Goal: Task Accomplishment & Management: Manage account settings

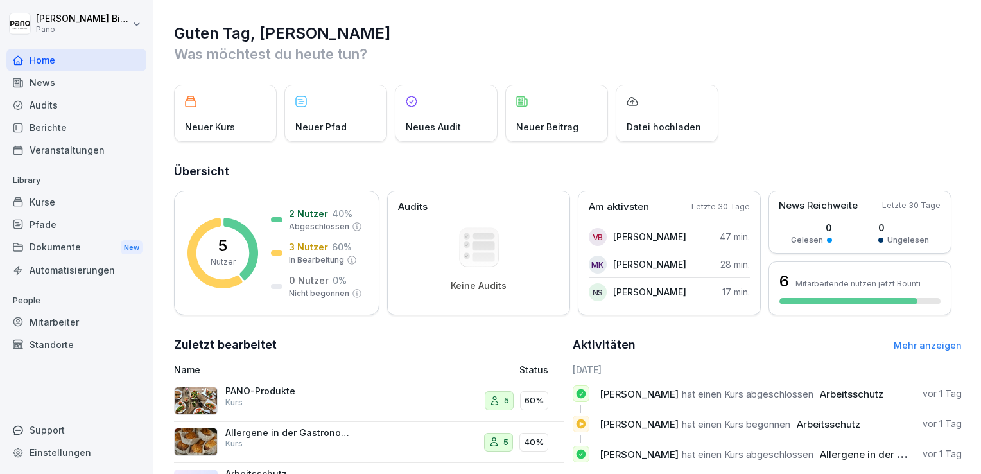
click at [62, 220] on div "Pfade" at bounding box center [76, 224] width 140 height 22
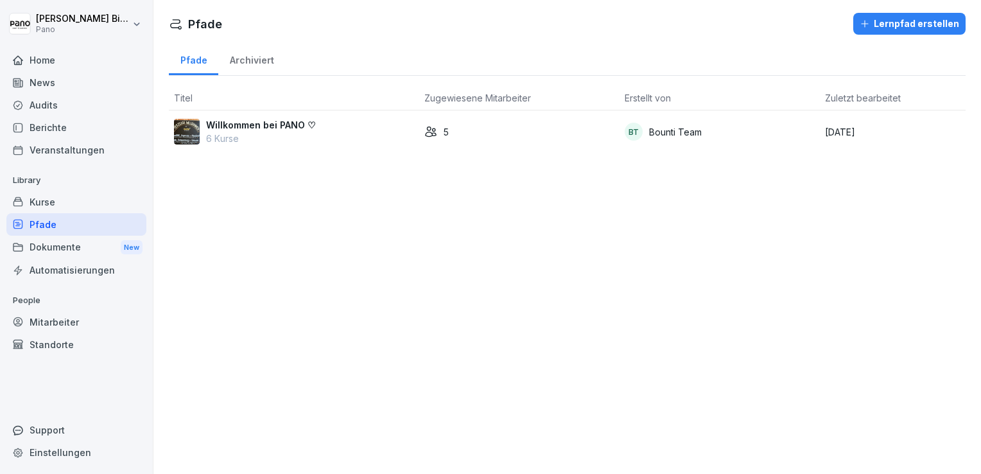
click at [55, 202] on div "Kurse" at bounding box center [76, 202] width 140 height 22
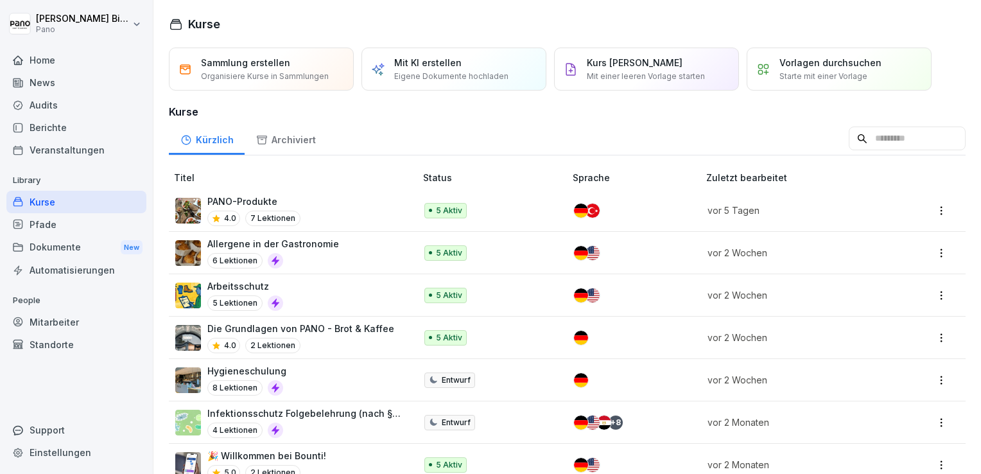
scroll to position [30, 0]
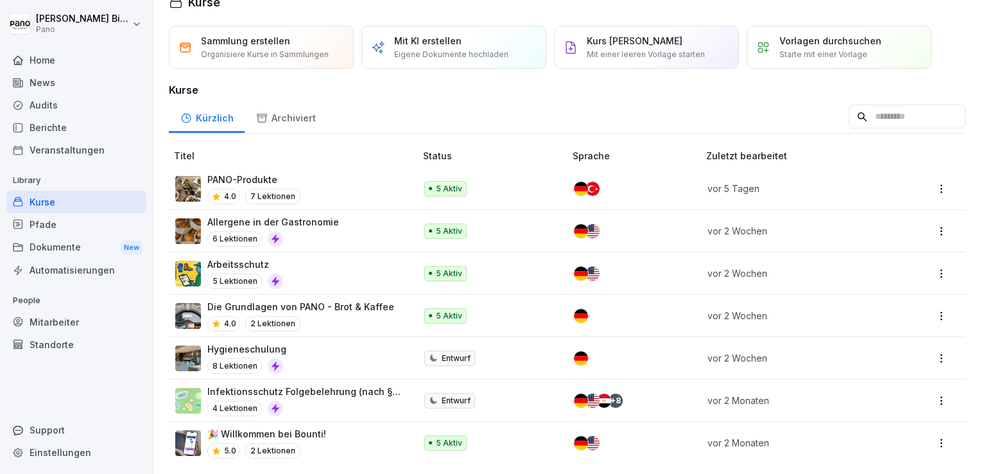
drag, startPoint x: 256, startPoint y: 169, endPoint x: 263, endPoint y: 165, distance: 8.0
click at [263, 173] on p "PANO-Produkte" at bounding box center [253, 179] width 93 height 13
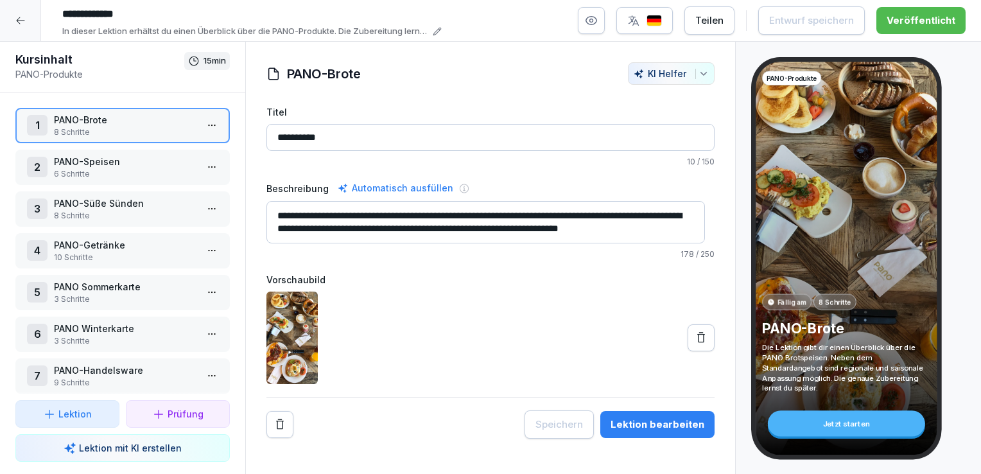
scroll to position [13, 0]
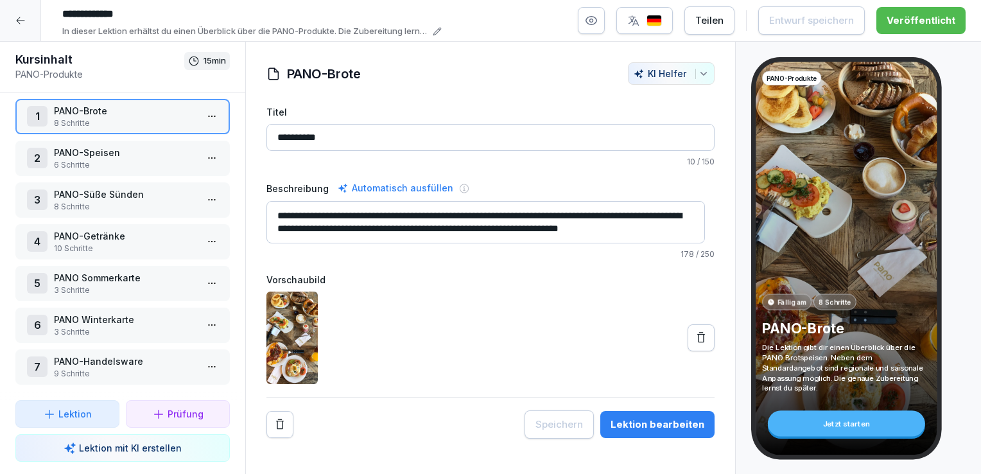
click at [105, 284] on p "3 Schritte" at bounding box center [125, 290] width 143 height 12
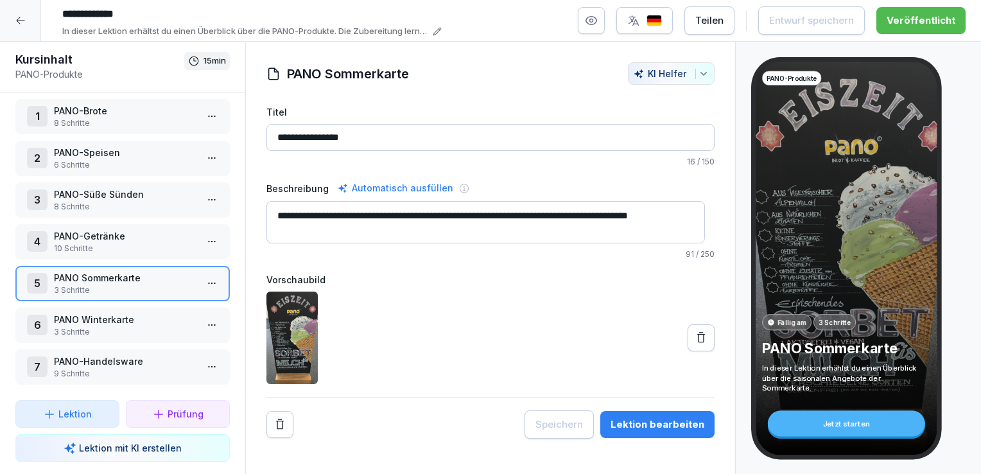
click at [105, 313] on p "PANO Winterkarte" at bounding box center [125, 319] width 143 height 13
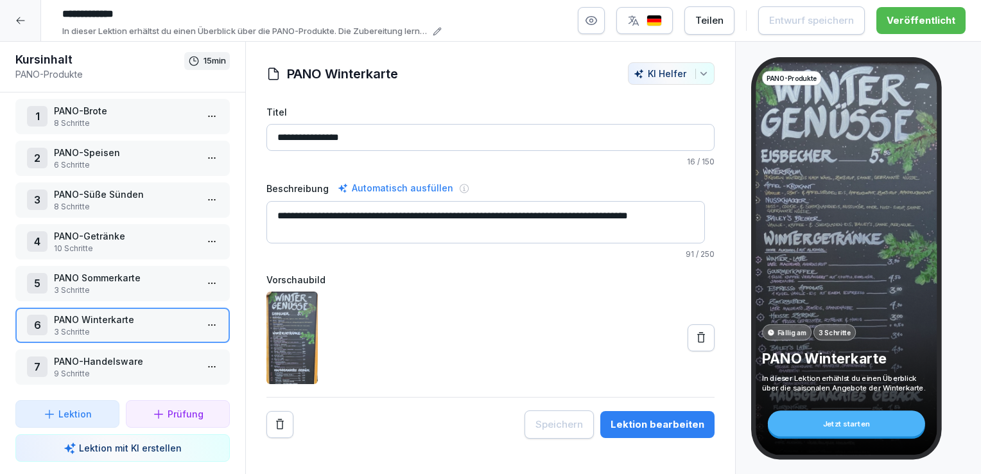
click at [22, 16] on icon at bounding box center [20, 20] width 10 height 10
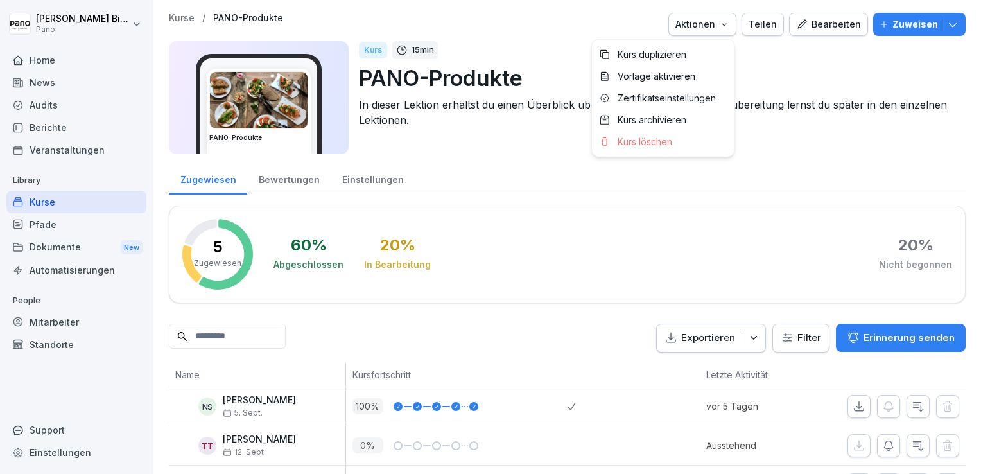
click at [703, 24] on div "Aktionen" at bounding box center [702, 24] width 54 height 14
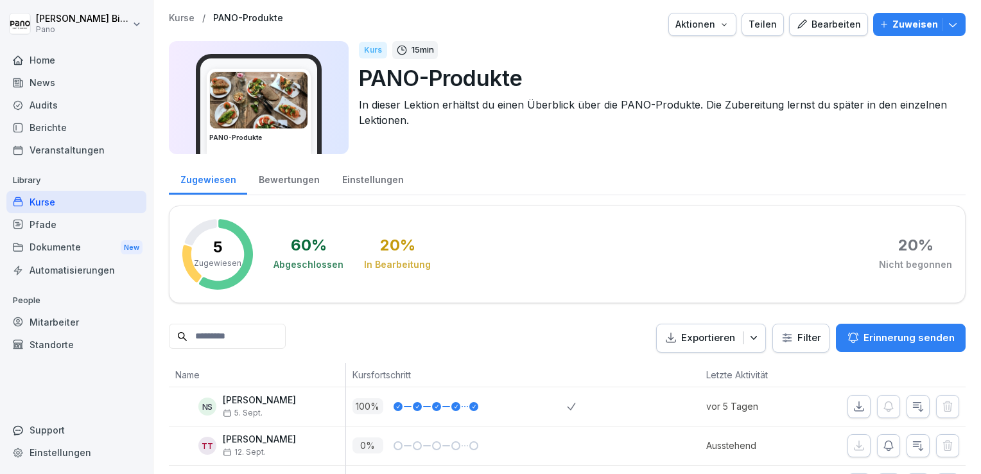
click at [60, 228] on html "Vanessa Bieg Pano Home News Audits Berichte Veranstaltungen Library Kurse Pfade…" at bounding box center [490, 237] width 981 height 474
click at [45, 221] on div "Pfade" at bounding box center [76, 224] width 140 height 22
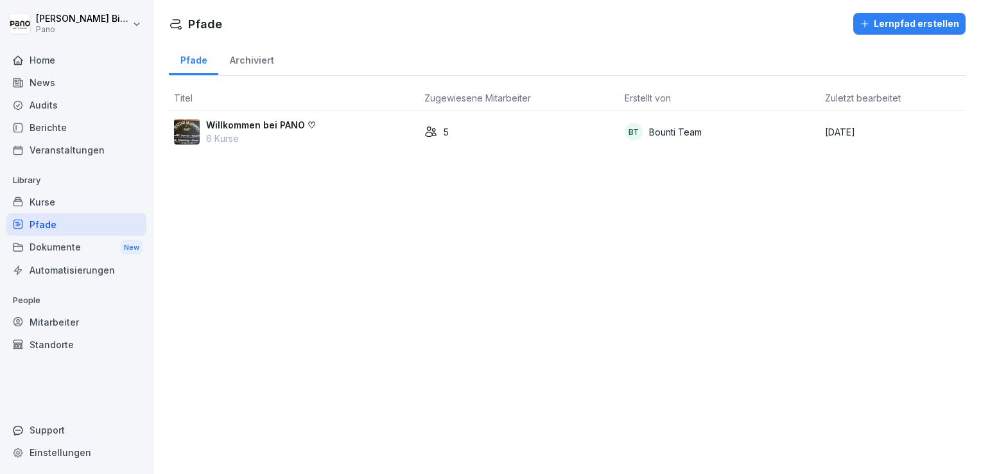
click at [236, 121] on p "Willkommen bei PANO ♡" at bounding box center [261, 124] width 110 height 13
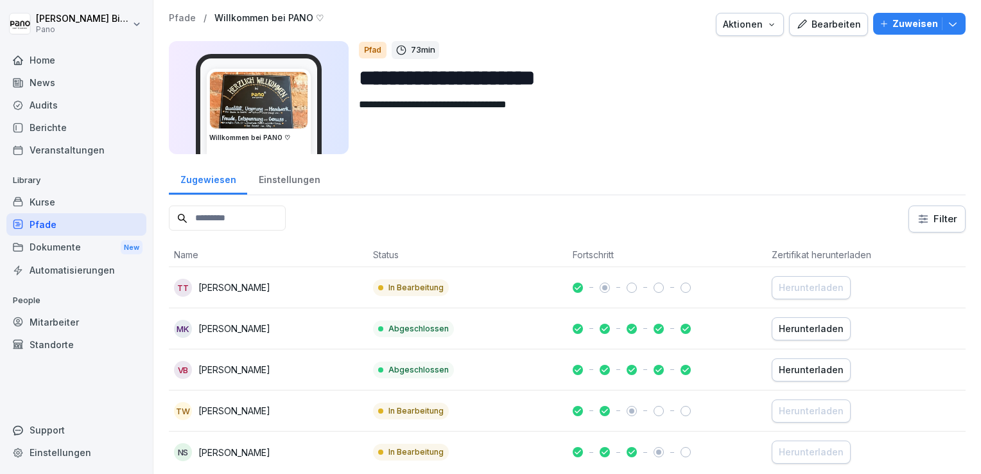
click at [74, 202] on div "Kurse" at bounding box center [76, 202] width 140 height 22
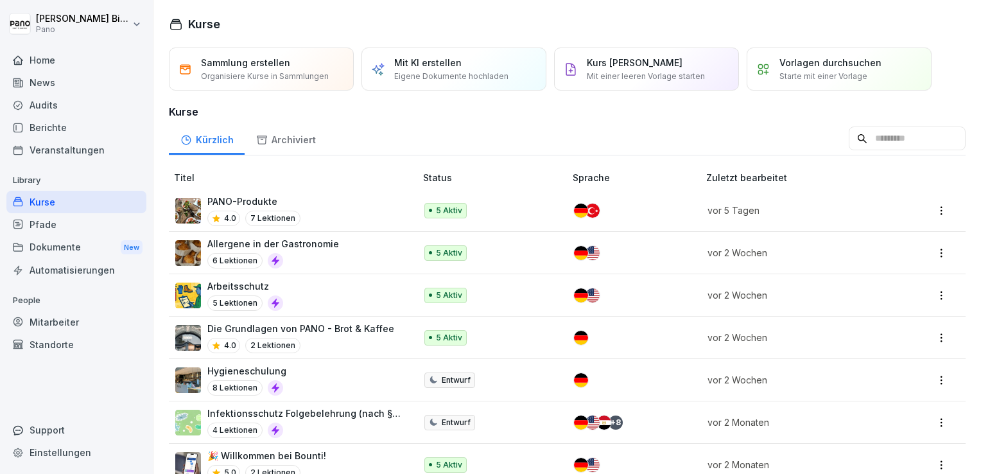
click at [52, 200] on div "Kurse" at bounding box center [76, 202] width 140 height 22
click at [37, 226] on div "Pfade" at bounding box center [76, 224] width 140 height 22
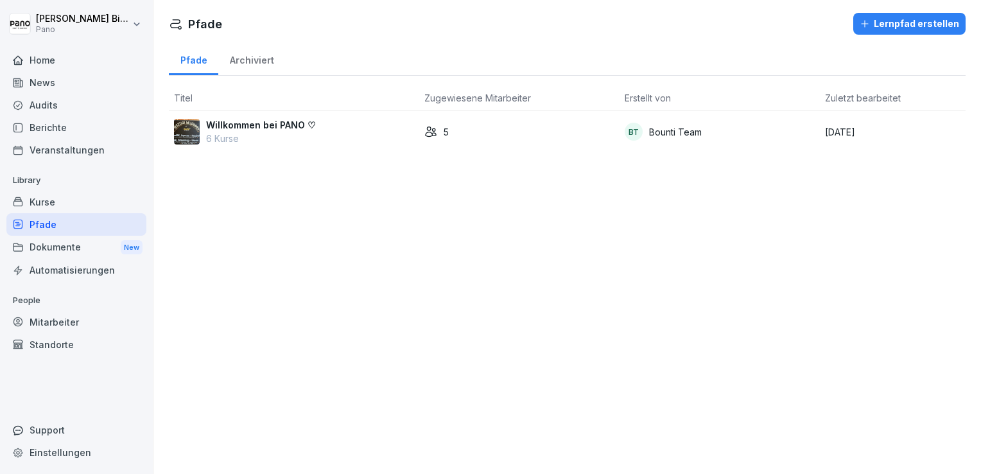
click at [51, 197] on div "Kurse" at bounding box center [76, 202] width 140 height 22
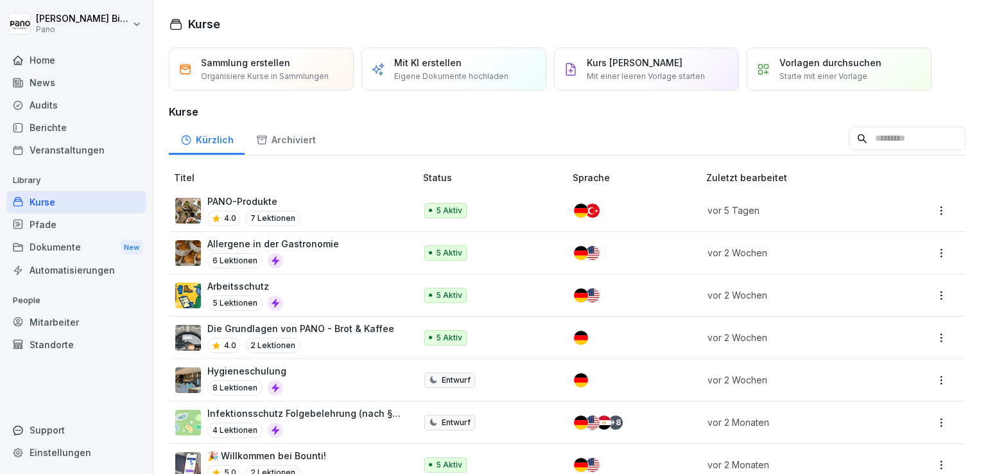
click at [248, 200] on p "PANO-Produkte" at bounding box center [253, 200] width 93 height 13
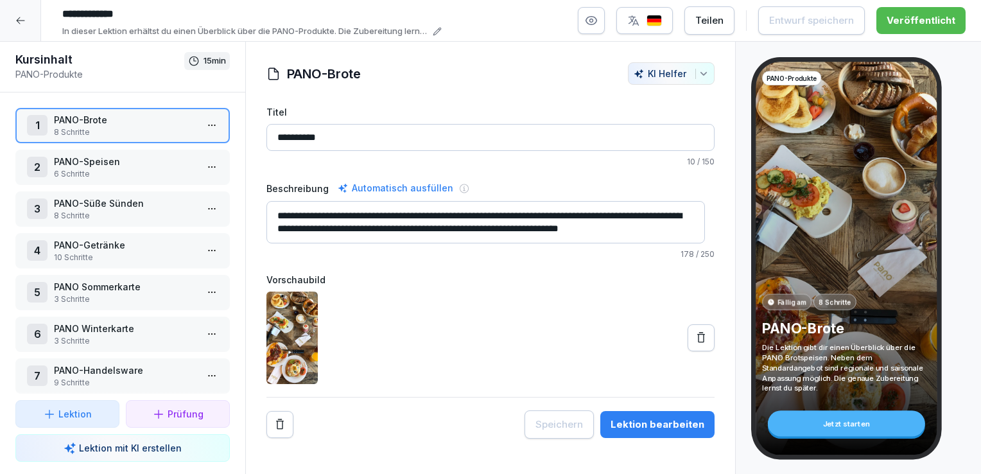
scroll to position [13, 0]
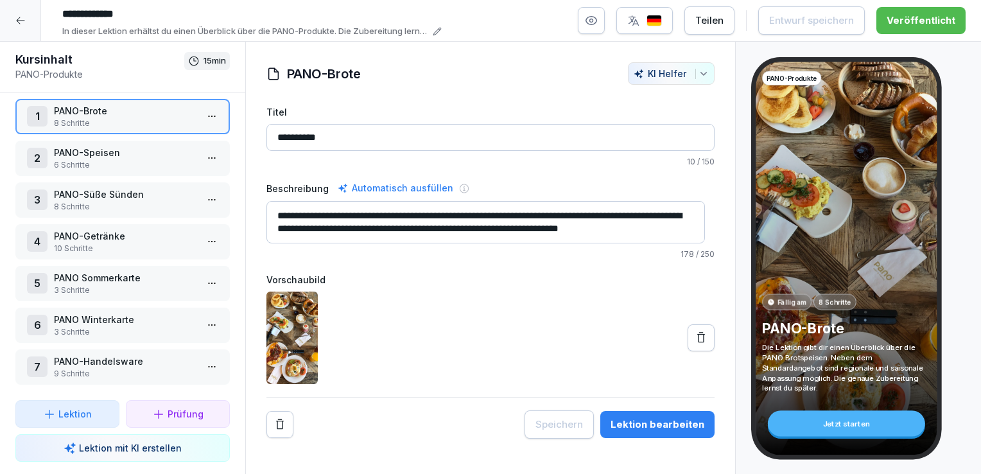
click at [203, 233] on html "**********" at bounding box center [490, 237] width 981 height 474
click at [161, 267] on div "Schritte bearbeiten" at bounding box center [154, 260] width 109 height 24
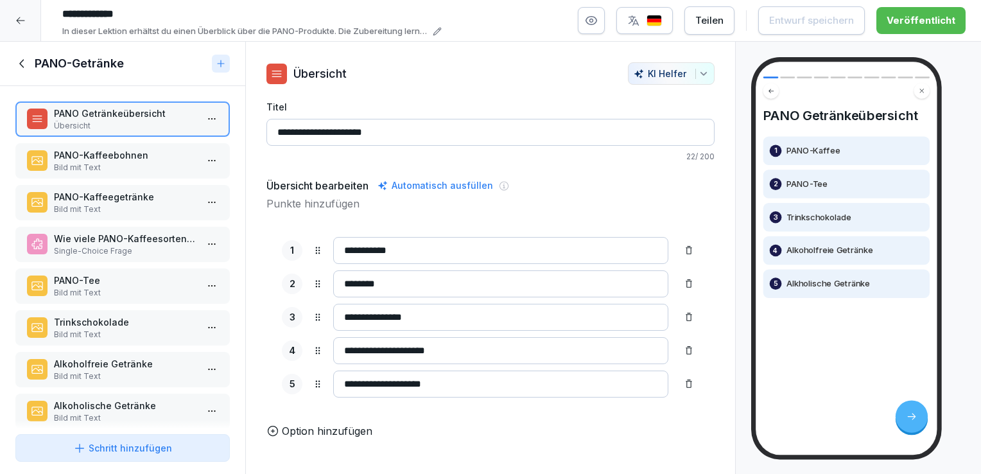
scroll to position [102, 0]
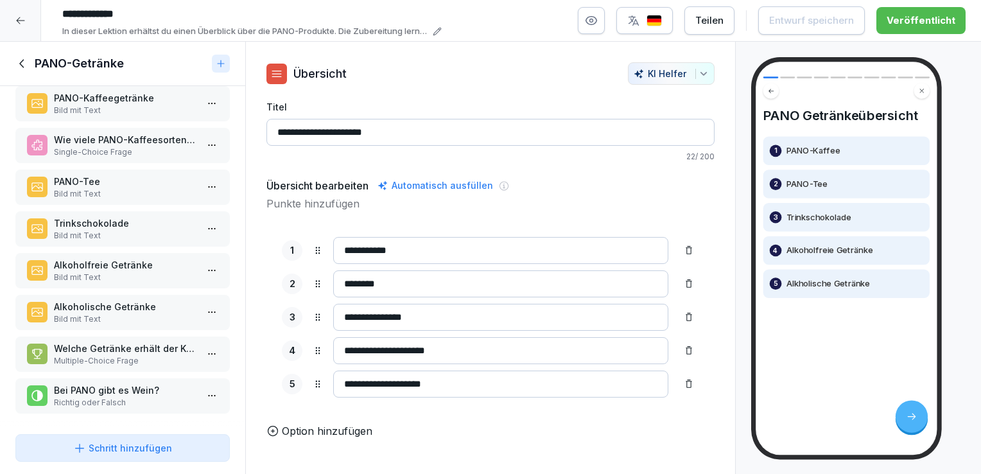
click at [114, 397] on p "Richtig oder Falsch" at bounding box center [125, 403] width 143 height 12
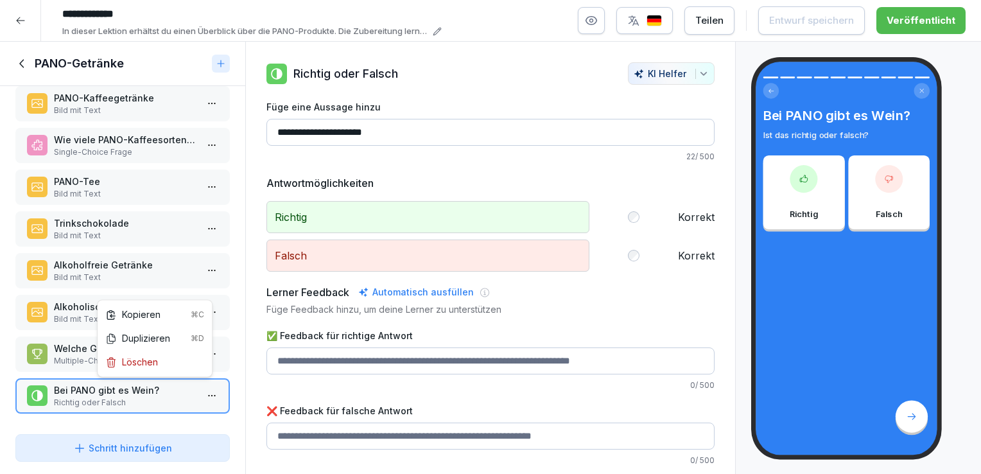
click at [202, 388] on html "**********" at bounding box center [490, 237] width 981 height 474
click at [706, 334] on html "**********" at bounding box center [490, 237] width 981 height 474
click at [25, 16] on icon at bounding box center [20, 20] width 10 height 10
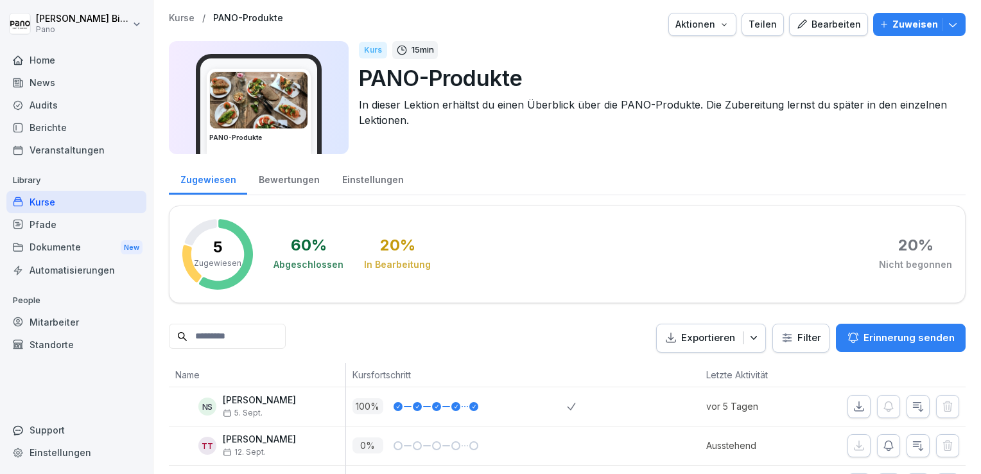
click at [87, 325] on div "Mitarbeiter" at bounding box center [76, 322] width 140 height 22
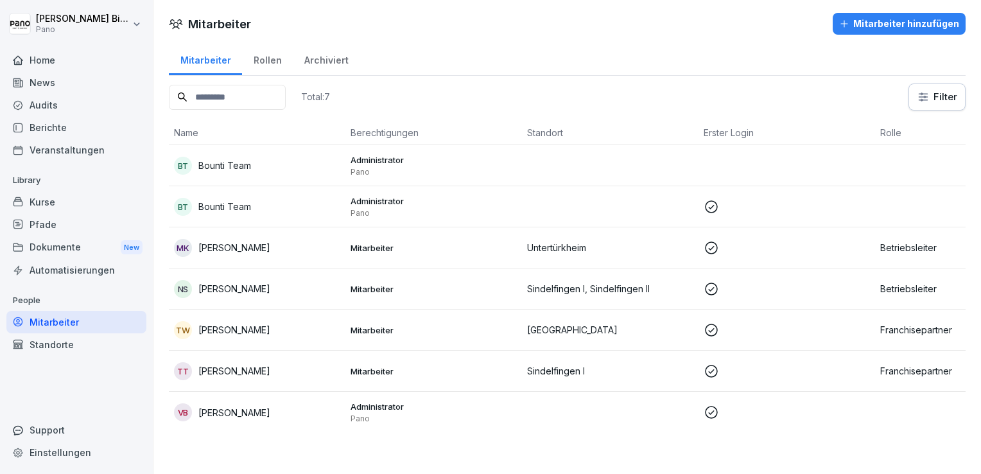
click at [252, 241] on p "[PERSON_NAME]" at bounding box center [234, 247] width 72 height 13
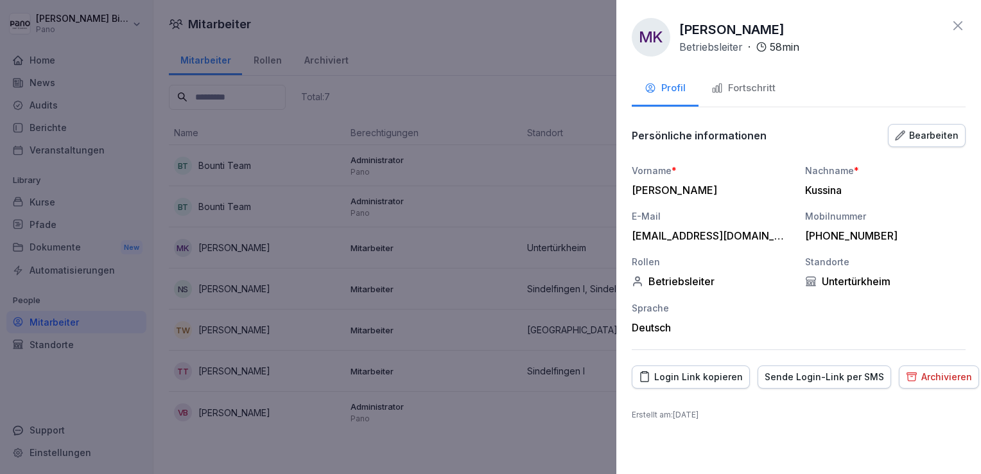
click at [927, 130] on div "Bearbeiten" at bounding box center [927, 135] width 64 height 14
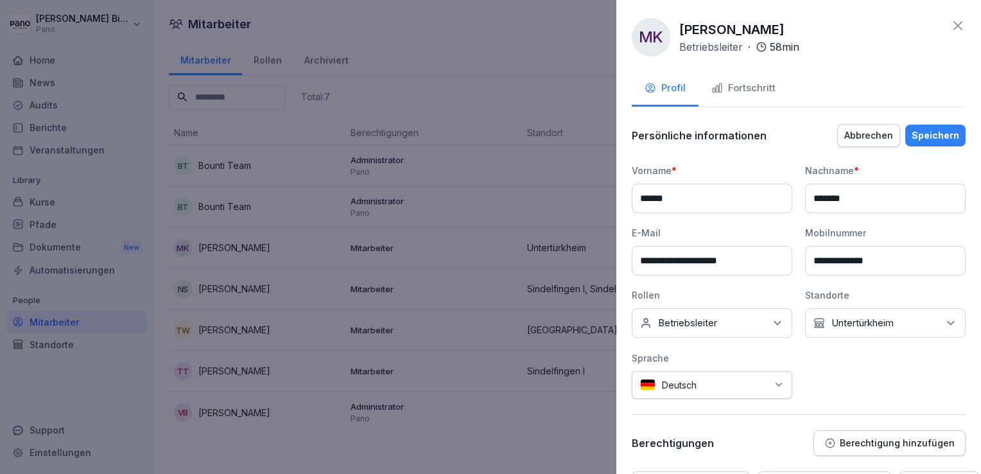
click at [756, 317] on div "Keine Rollen Betriebsleiter" at bounding box center [712, 323] width 160 height 30
click at [838, 375] on div "**********" at bounding box center [799, 281] width 334 height 235
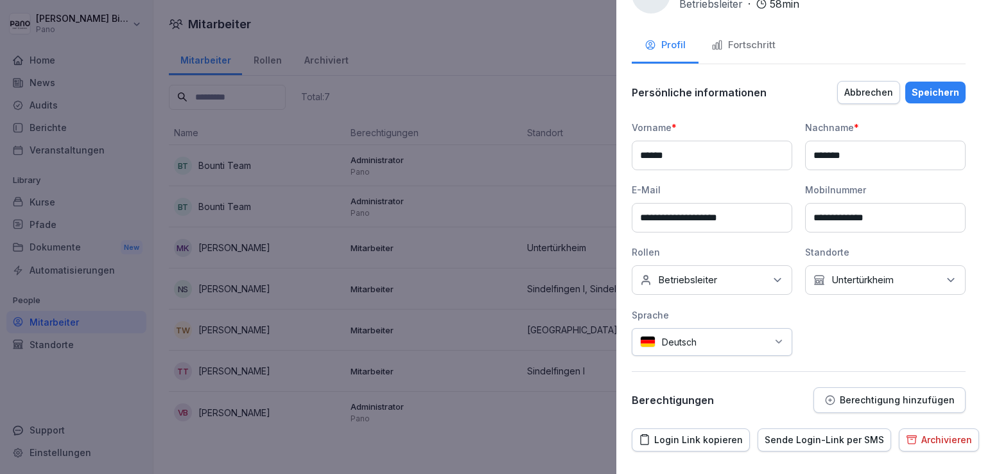
scroll to position [44, 0]
click at [855, 389] on button "Berechtigung hinzufügen" at bounding box center [889, 399] width 152 height 26
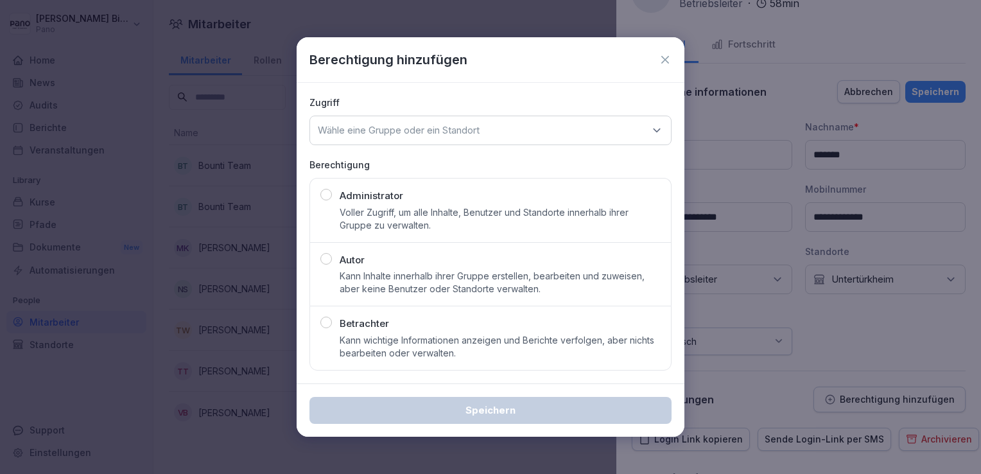
click at [326, 319] on div "button" at bounding box center [326, 322] width 12 height 12
click at [472, 133] on p "Wähle eine Gruppe oder ein Standort" at bounding box center [399, 130] width 162 height 13
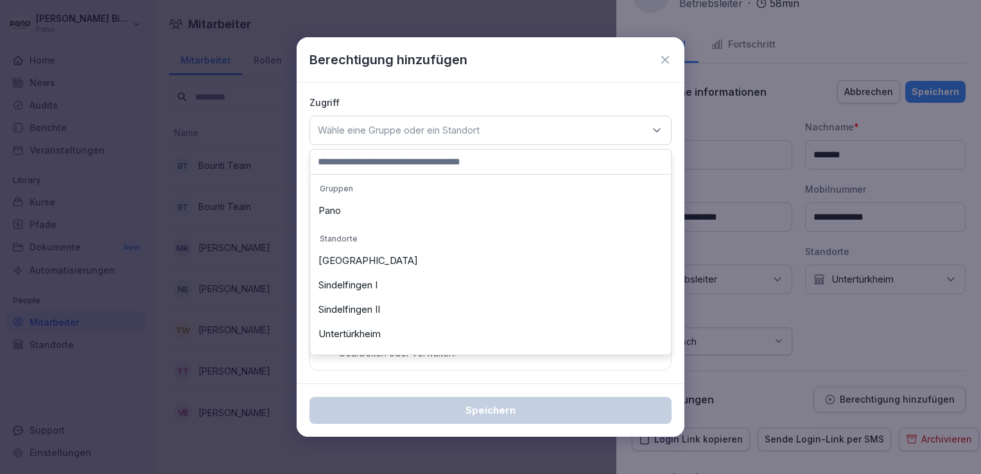
click at [352, 338] on div "Untertürkheim" at bounding box center [490, 334] width 354 height 24
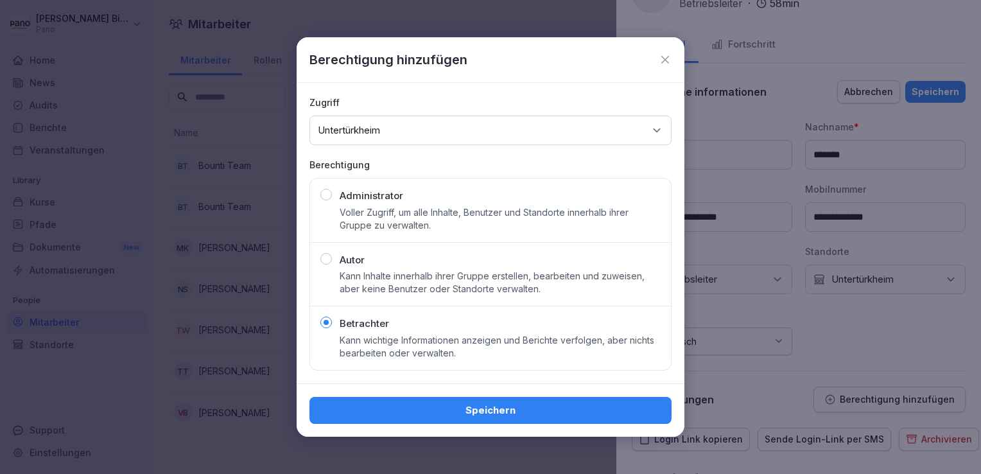
click at [363, 408] on div "Speichern" at bounding box center [490, 410] width 341 height 14
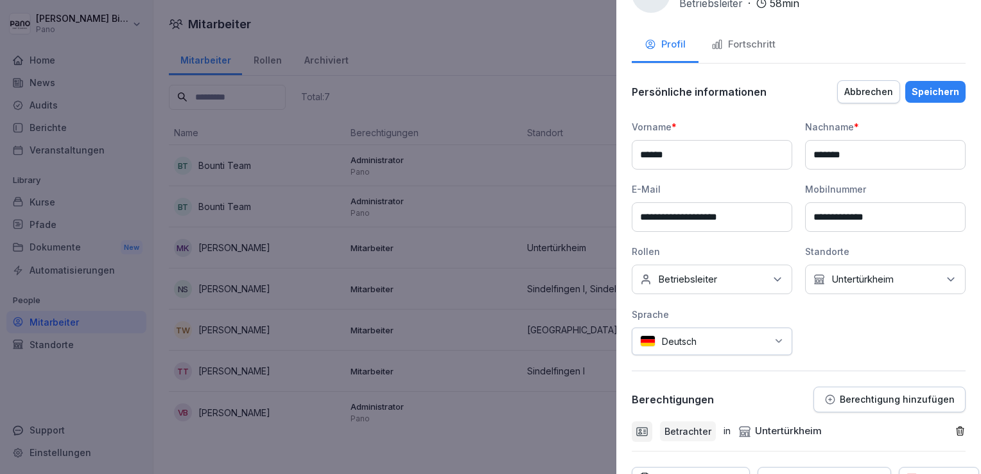
click at [917, 95] on div "Speichern" at bounding box center [935, 92] width 48 height 14
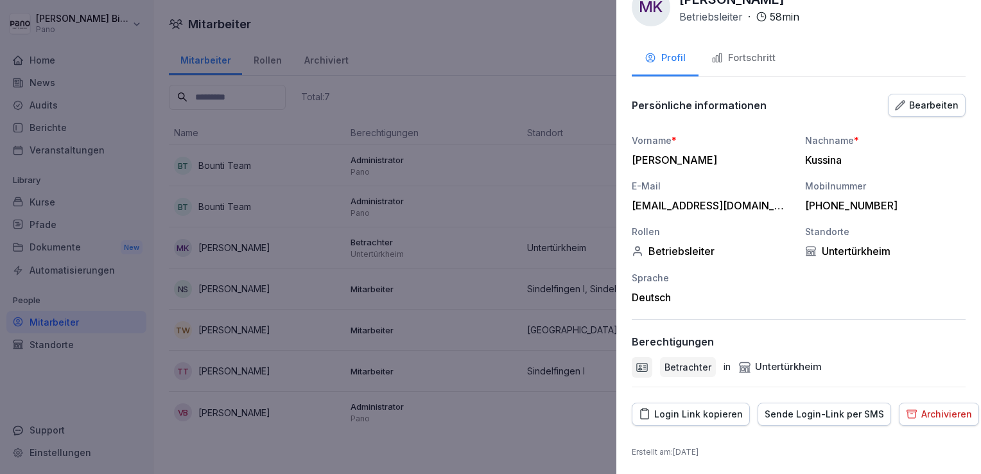
scroll to position [0, 0]
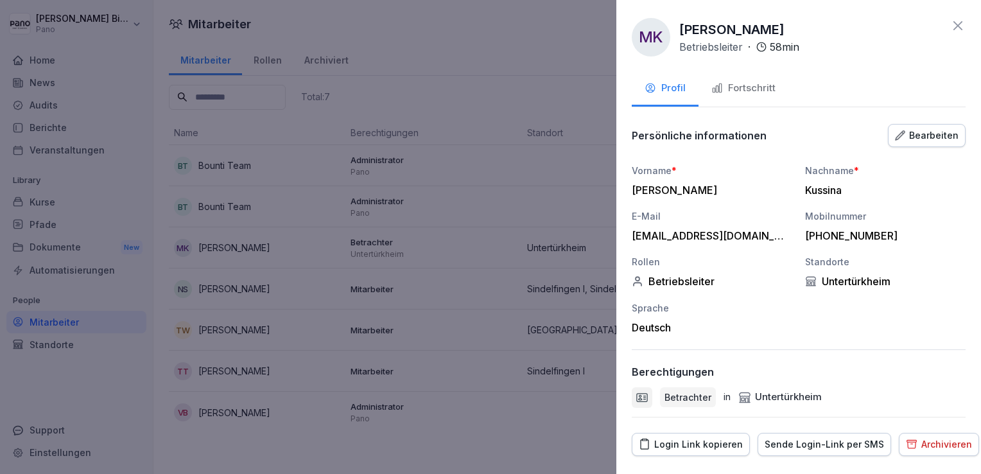
click at [950, 31] on icon at bounding box center [957, 25] width 15 height 15
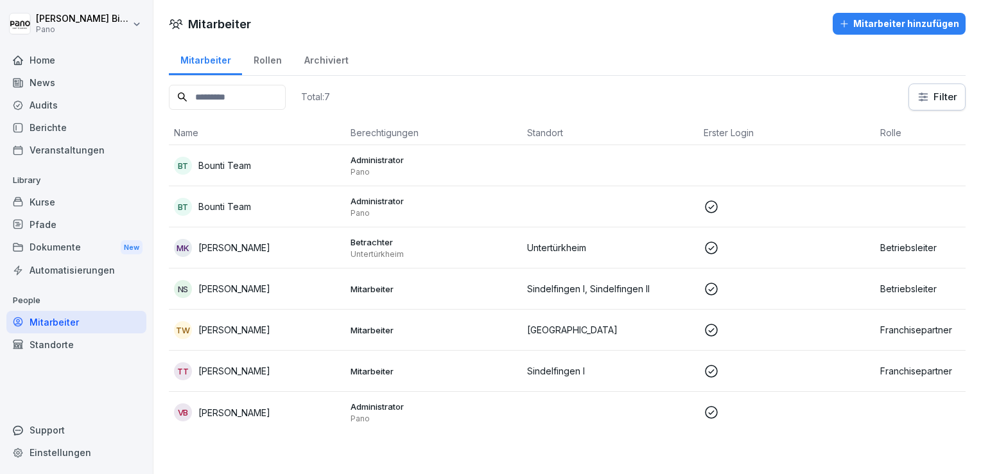
click at [241, 284] on p "[PERSON_NAME]" at bounding box center [234, 288] width 72 height 13
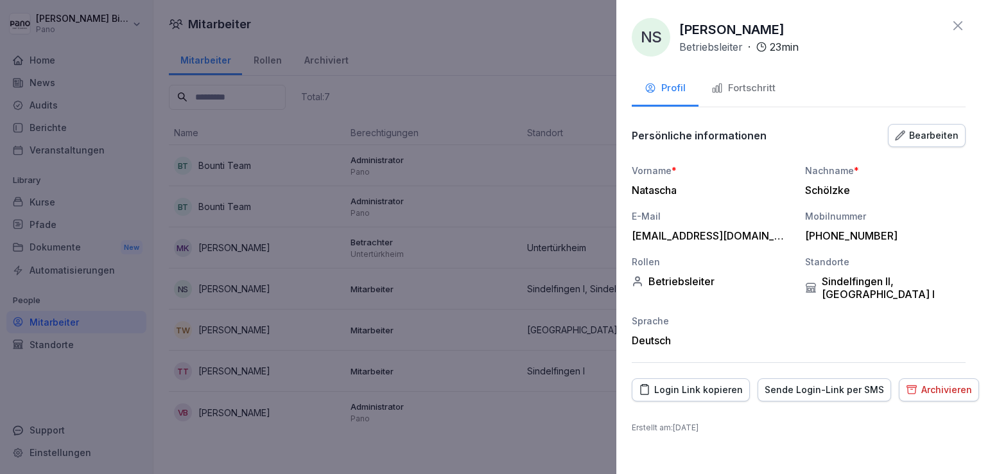
click at [909, 132] on div "Bearbeiten" at bounding box center [927, 135] width 64 height 14
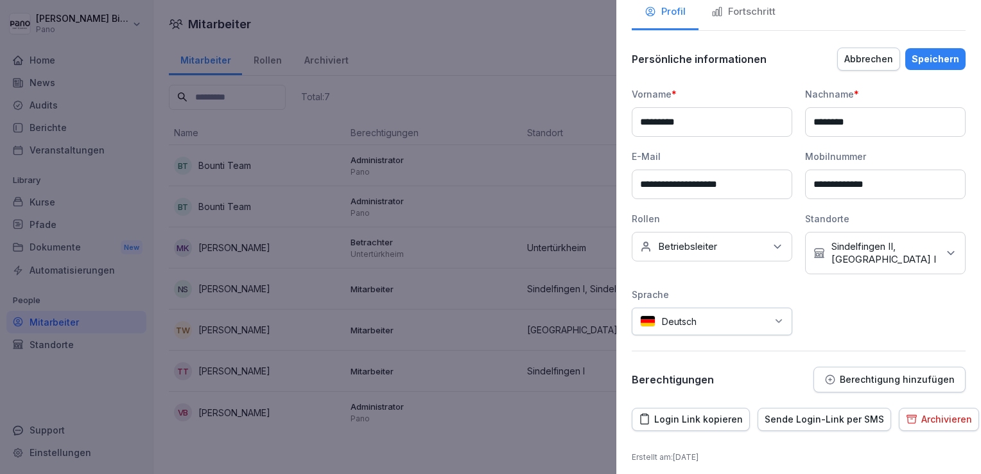
scroll to position [77, 0]
click at [784, 346] on div "**********" at bounding box center [799, 219] width 334 height 346
click at [840, 379] on p "Berechtigung hinzufügen" at bounding box center [897, 379] width 115 height 10
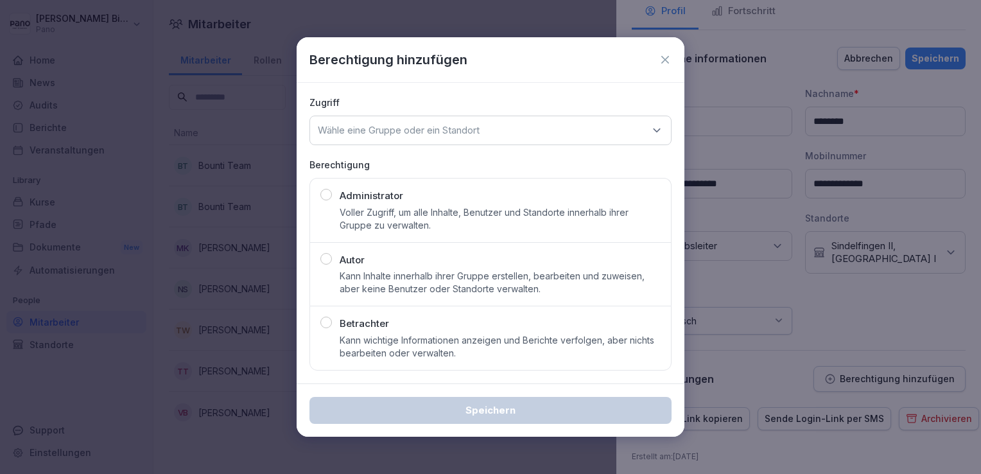
click at [324, 323] on div "button" at bounding box center [326, 322] width 12 height 12
click at [412, 124] on p "Wähle eine Gruppe oder ein Standort" at bounding box center [399, 130] width 162 height 13
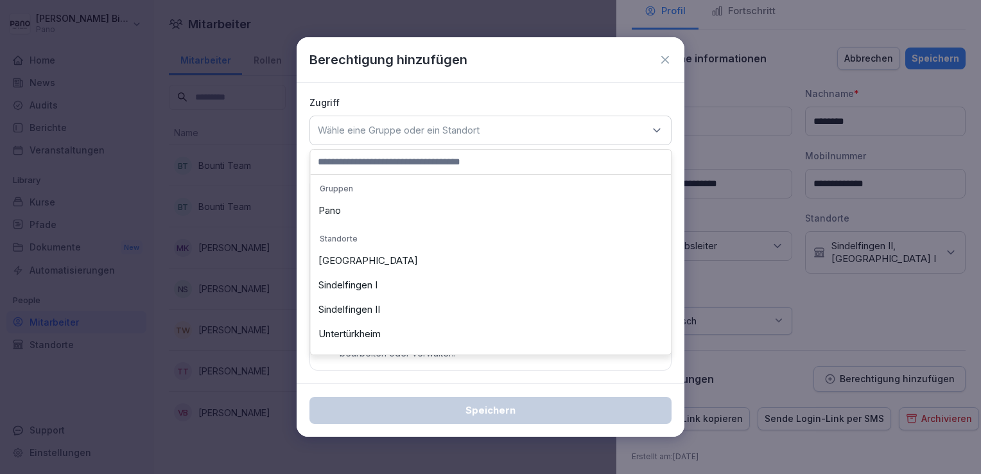
click at [363, 284] on div "Sindelfingen I" at bounding box center [490, 285] width 354 height 24
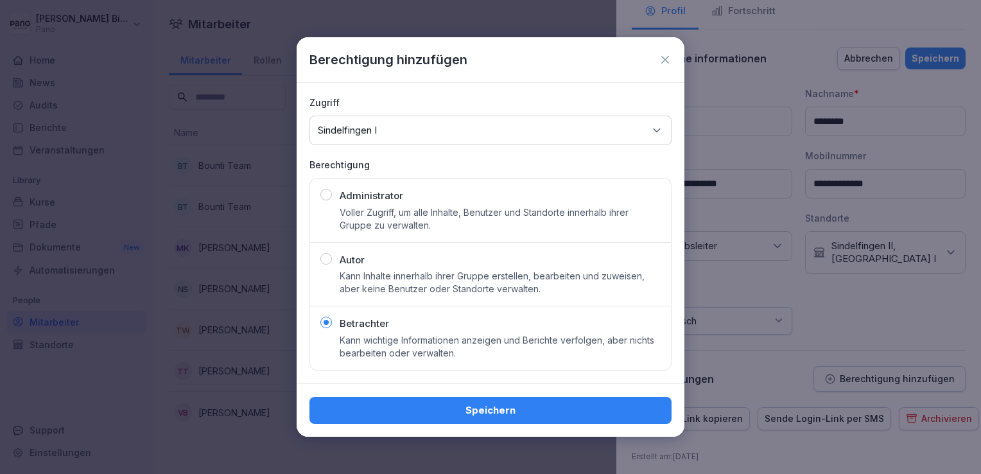
click at [444, 127] on div "Wähle eine Gruppe oder ein Standort Sindelfingen I" at bounding box center [490, 131] width 362 height 30
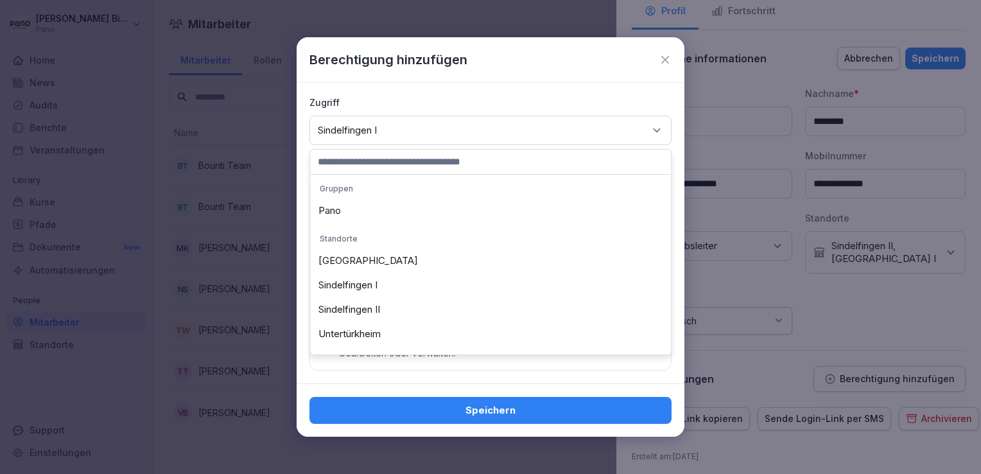
click at [372, 308] on div "Sindelfingen II" at bounding box center [490, 309] width 354 height 24
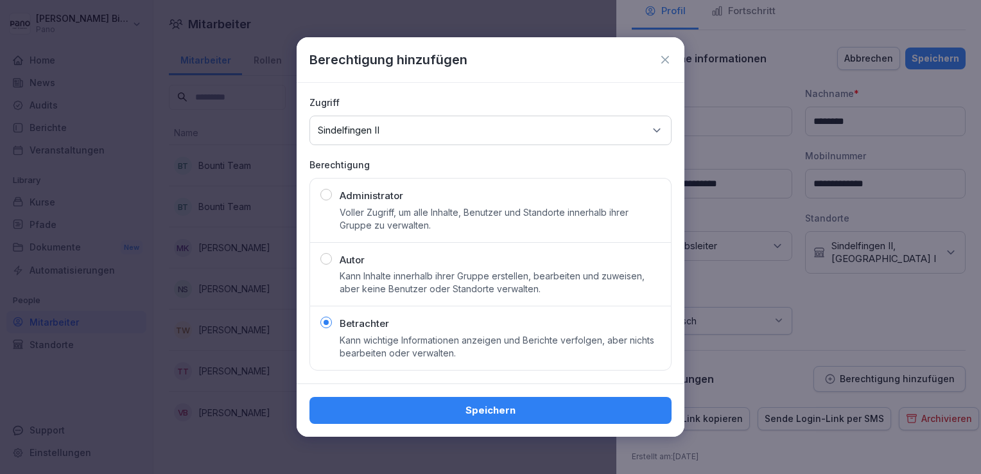
click at [457, 135] on div "Wähle eine Gruppe oder ein Standort Sindelfingen II" at bounding box center [490, 131] width 362 height 30
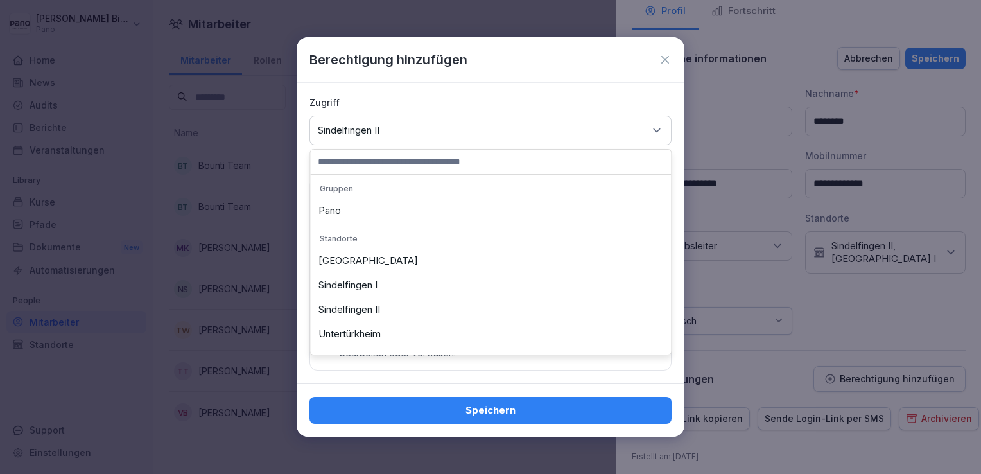
click at [392, 288] on div "Sindelfingen I" at bounding box center [490, 285] width 354 height 24
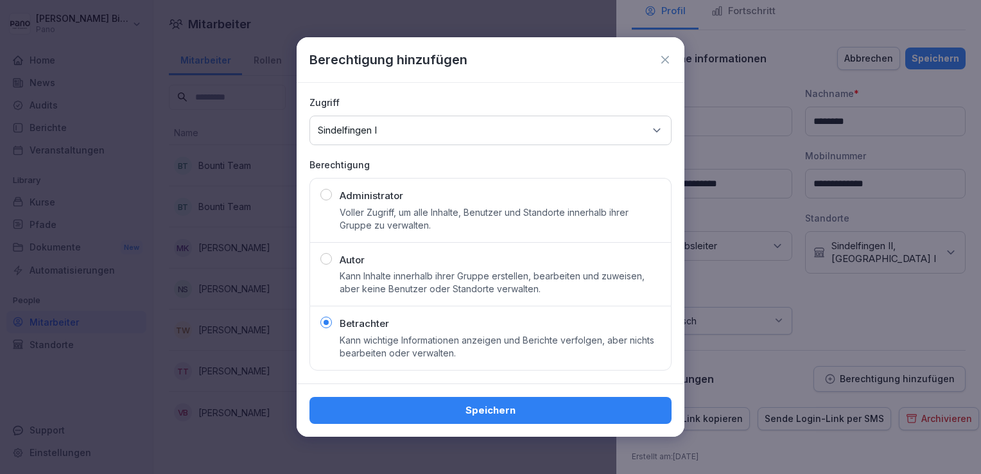
click at [664, 60] on icon at bounding box center [665, 60] width 8 height 8
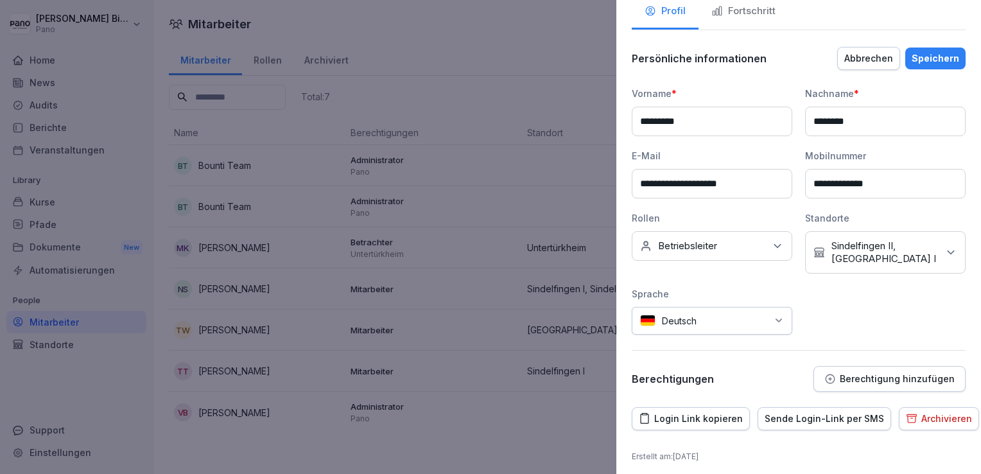
click at [935, 54] on div "Speichern" at bounding box center [935, 58] width 48 height 14
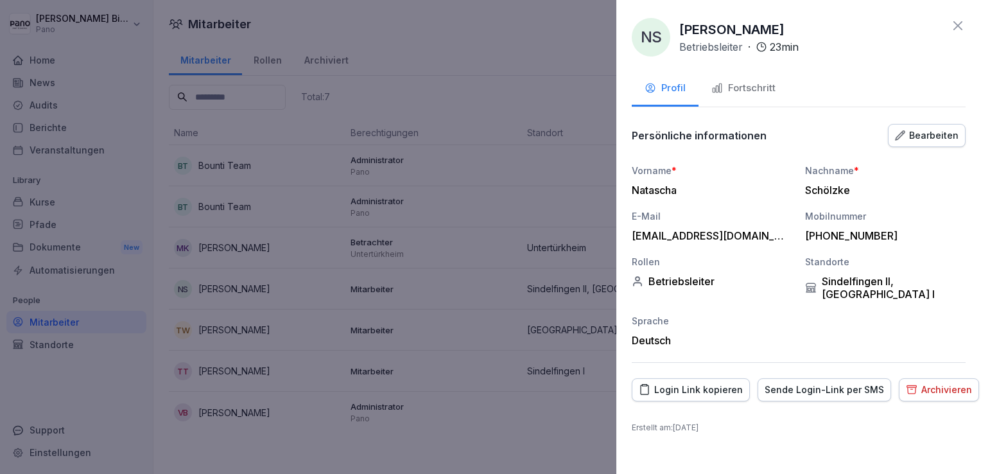
scroll to position [0, 0]
click at [957, 27] on icon at bounding box center [957, 25] width 9 height 9
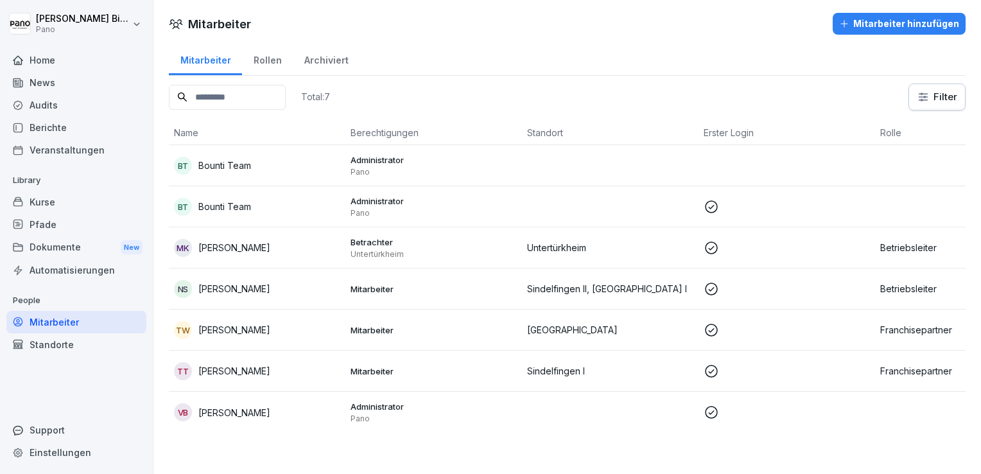
click at [49, 346] on div "Standorte" at bounding box center [76, 344] width 140 height 22
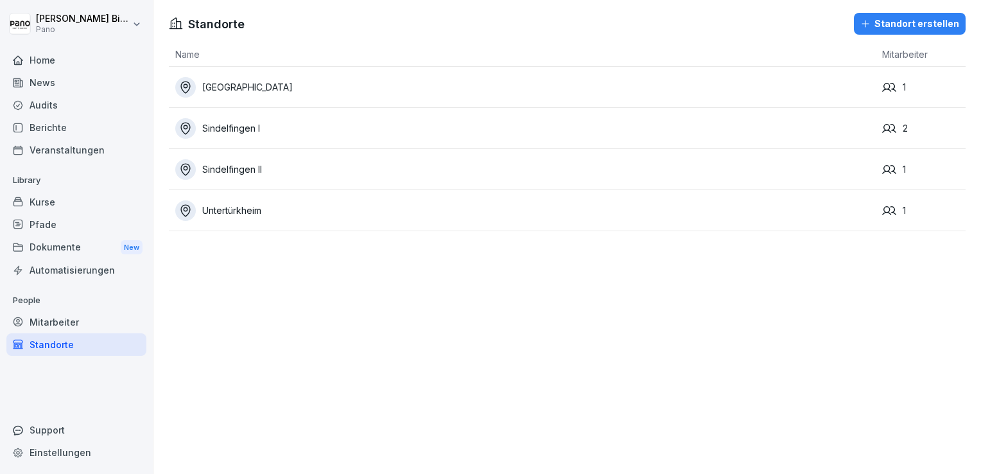
click at [266, 175] on div "Sindelfingen II" at bounding box center [525, 169] width 700 height 21
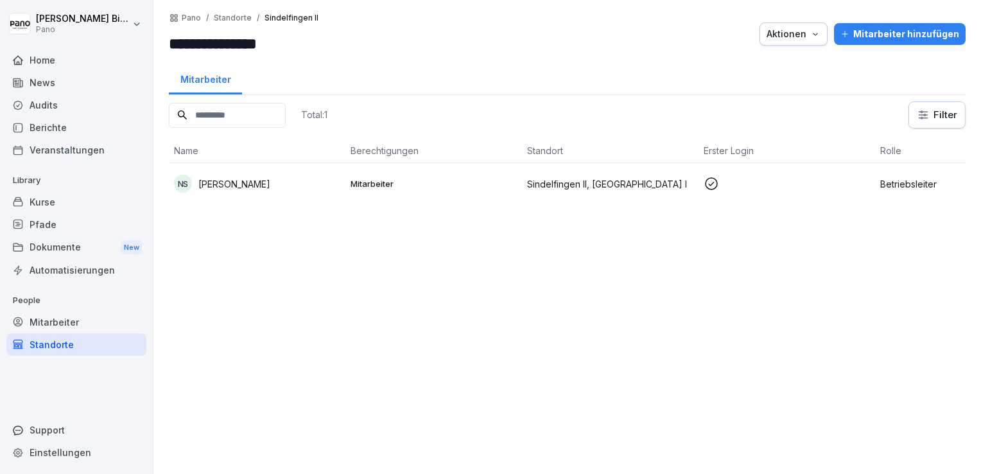
click at [791, 42] on button "Aktionen" at bounding box center [793, 33] width 68 height 23
click at [729, 85] on p "Standort löschen" at bounding box center [743, 86] width 72 height 12
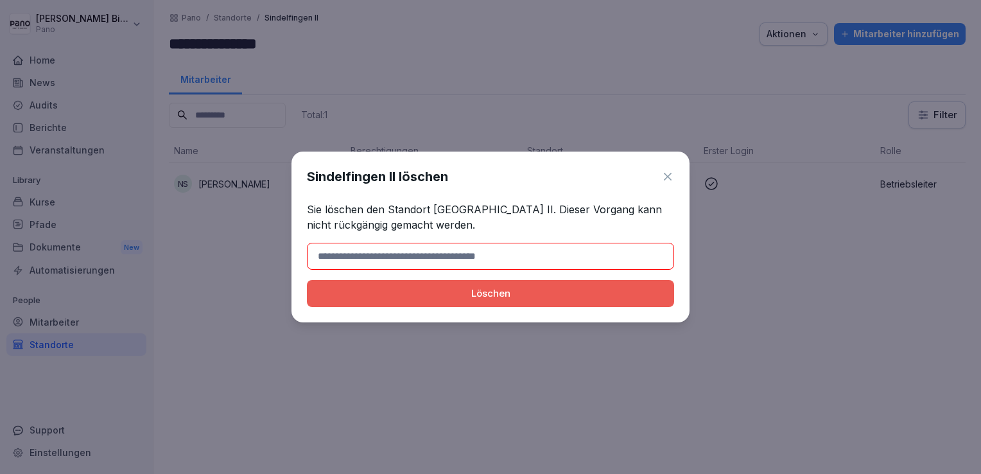
click at [451, 261] on input at bounding box center [490, 256] width 367 height 27
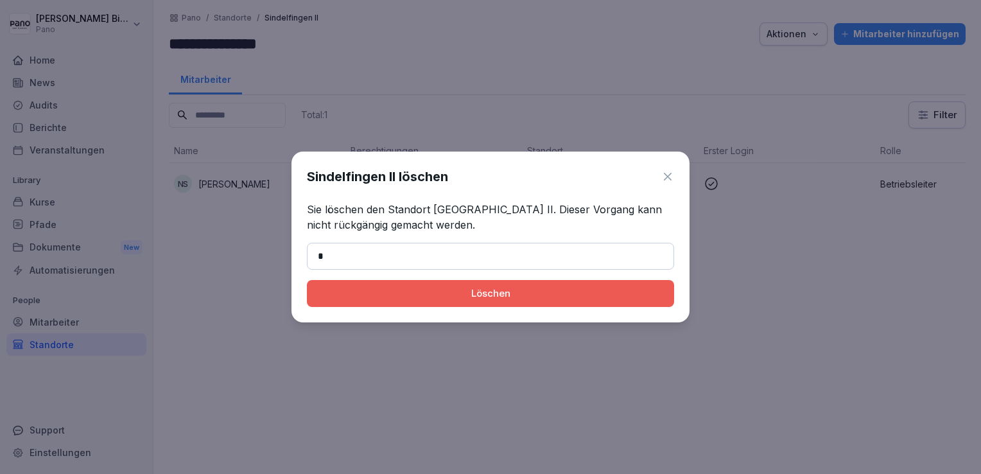
click at [451, 261] on input "*" at bounding box center [490, 256] width 367 height 27
type input "*"
type input "**********"
click at [426, 297] on div "Löschen" at bounding box center [490, 293] width 347 height 14
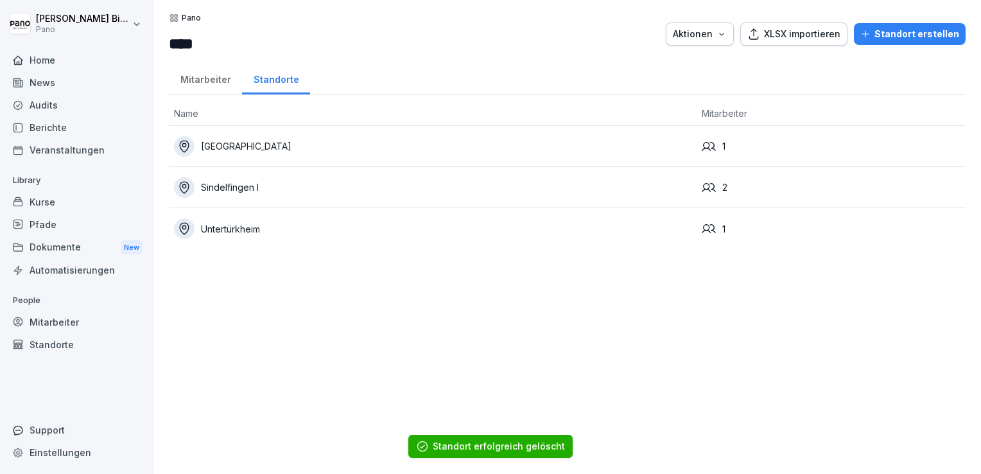
click at [298, 199] on td "Sindelfingen I" at bounding box center [433, 187] width 528 height 41
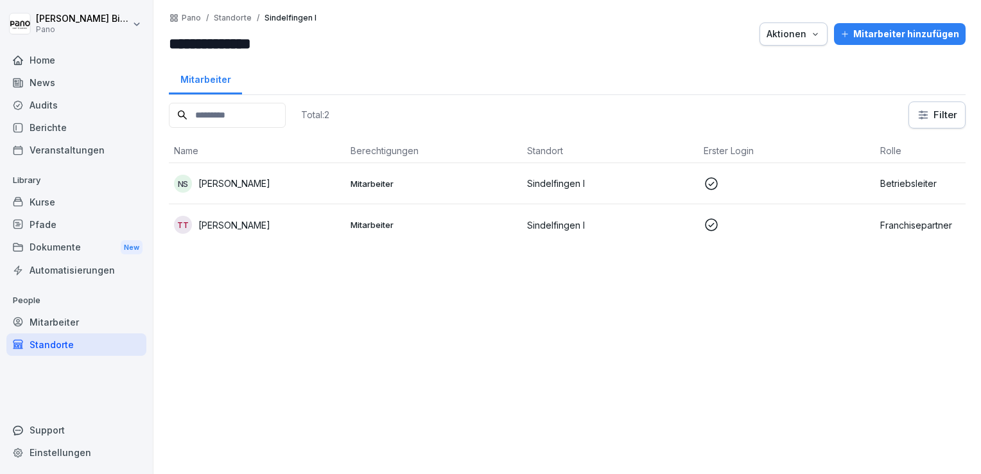
click at [793, 35] on div "Aktionen" at bounding box center [793, 34] width 54 height 14
click at [395, 41] on html "**********" at bounding box center [490, 237] width 981 height 474
click at [300, 43] on input "**********" at bounding box center [246, 43] width 154 height 23
type input "**********"
click at [347, 401] on div "Total: 2 Filter Name Berechtigungen Standort Erster Login Rolle NS Natascha Sch…" at bounding box center [567, 280] width 797 height 359
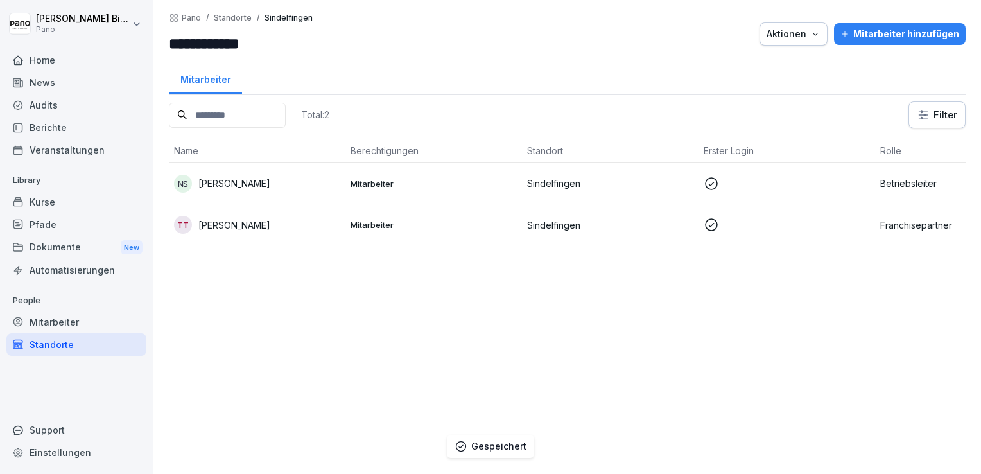
click at [240, 22] on p "Standorte" at bounding box center [233, 17] width 38 height 9
click at [234, 21] on p "Standorte" at bounding box center [233, 17] width 38 height 9
click at [40, 350] on div "Standorte" at bounding box center [76, 344] width 140 height 22
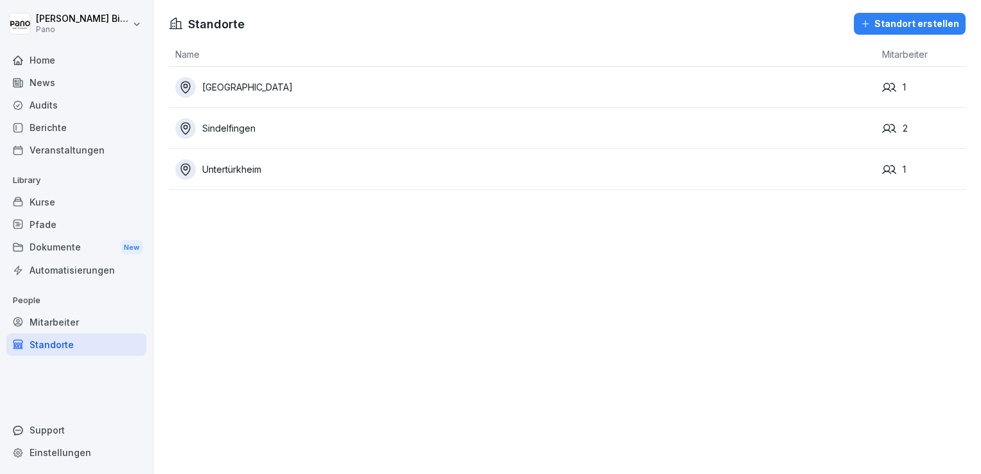
click at [62, 327] on div "Mitarbeiter" at bounding box center [76, 322] width 140 height 22
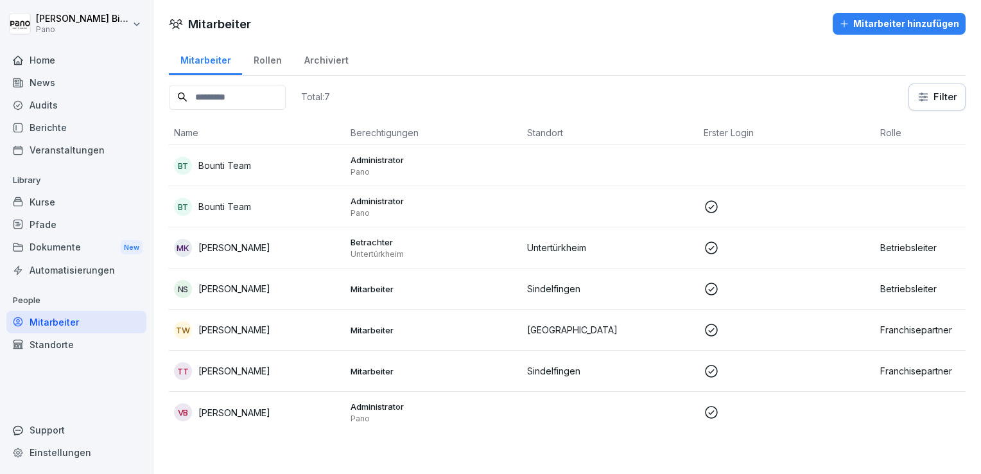
click at [43, 203] on div "Kurse" at bounding box center [76, 202] width 140 height 22
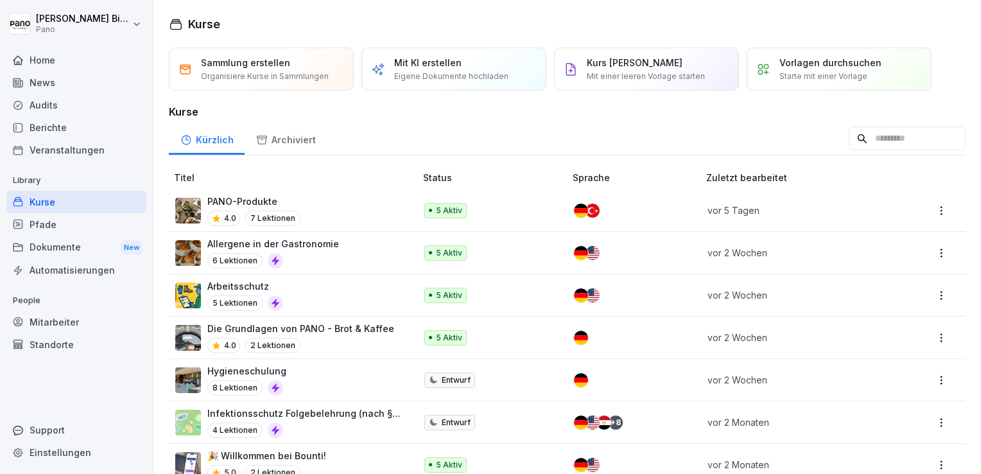
scroll to position [30, 0]
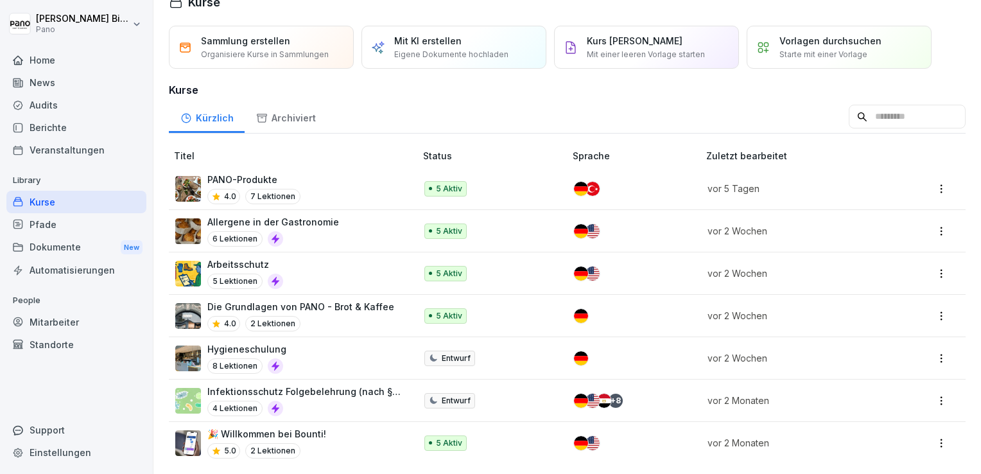
click at [48, 199] on div "Kurse" at bounding box center [76, 202] width 140 height 22
click at [340, 302] on p "Die Grundlagen von PANO - Brot & Kaffee" at bounding box center [300, 306] width 187 height 13
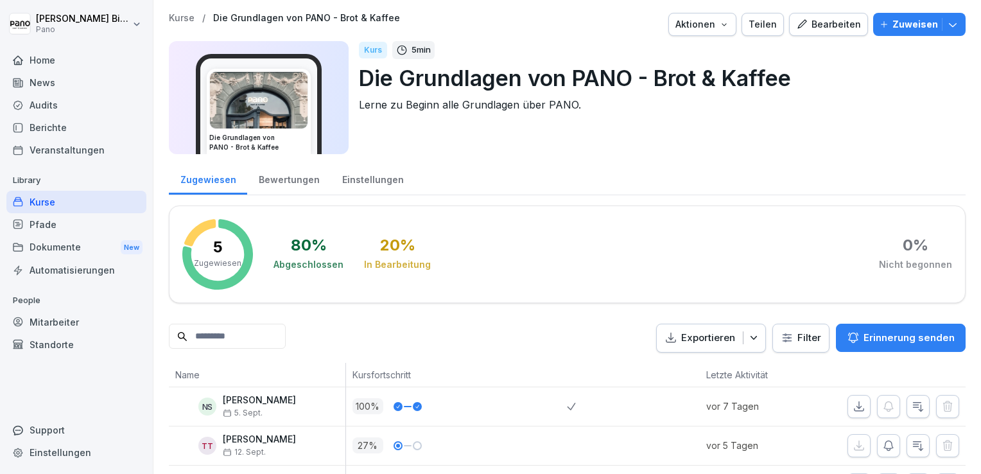
click at [827, 26] on div "Bearbeiten" at bounding box center [828, 24] width 65 height 14
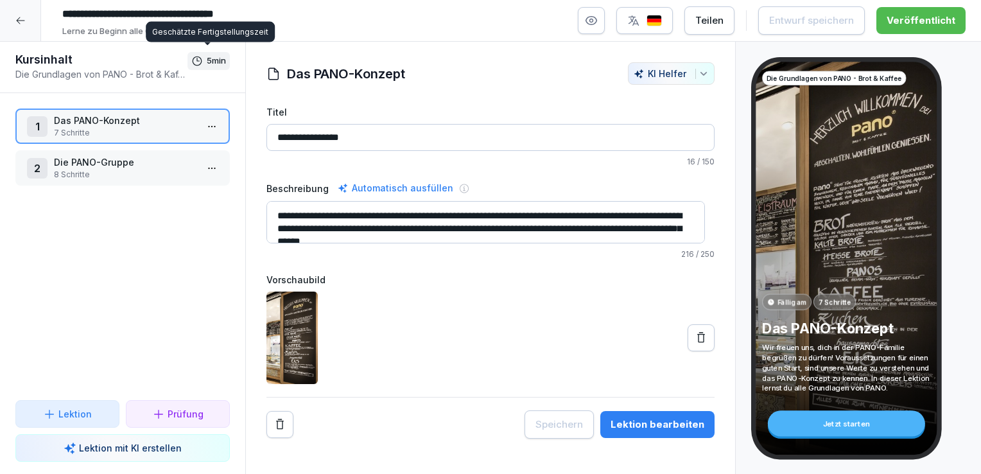
click at [15, 30] on div at bounding box center [20, 20] width 41 height 41
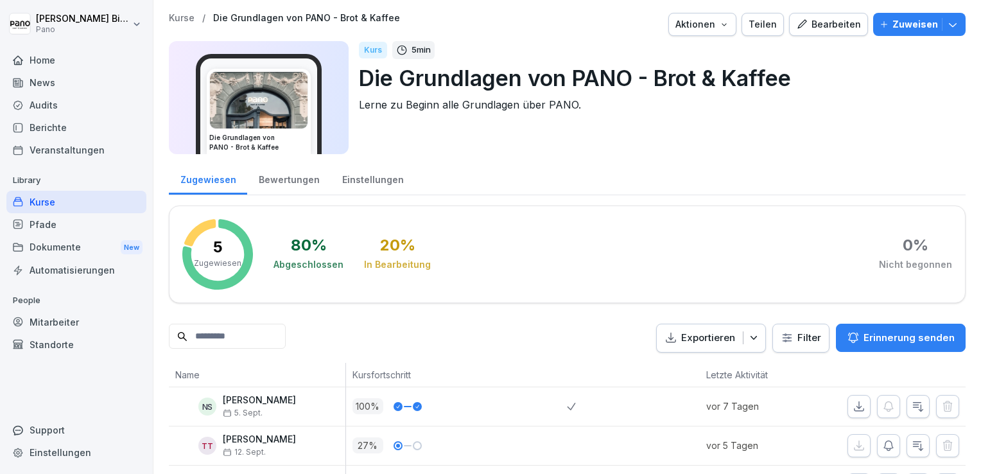
scroll to position [139, 0]
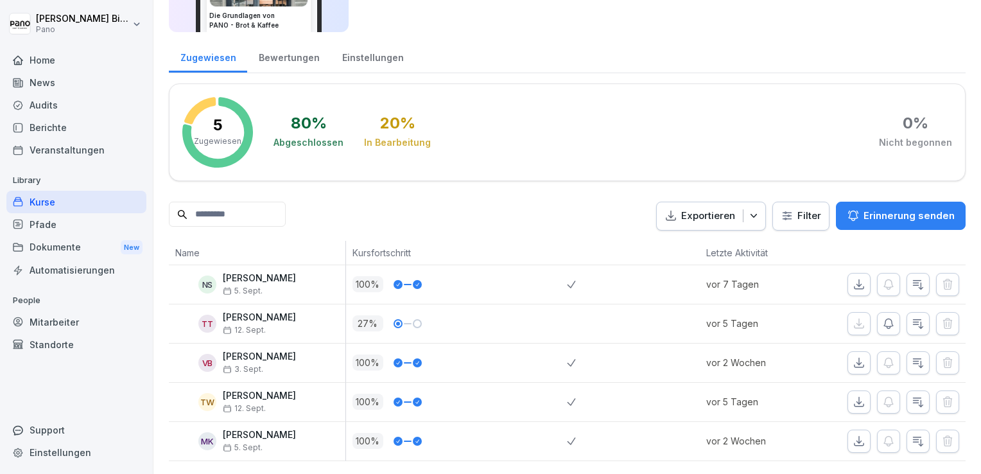
click at [44, 200] on div "Kurse" at bounding box center [76, 202] width 140 height 22
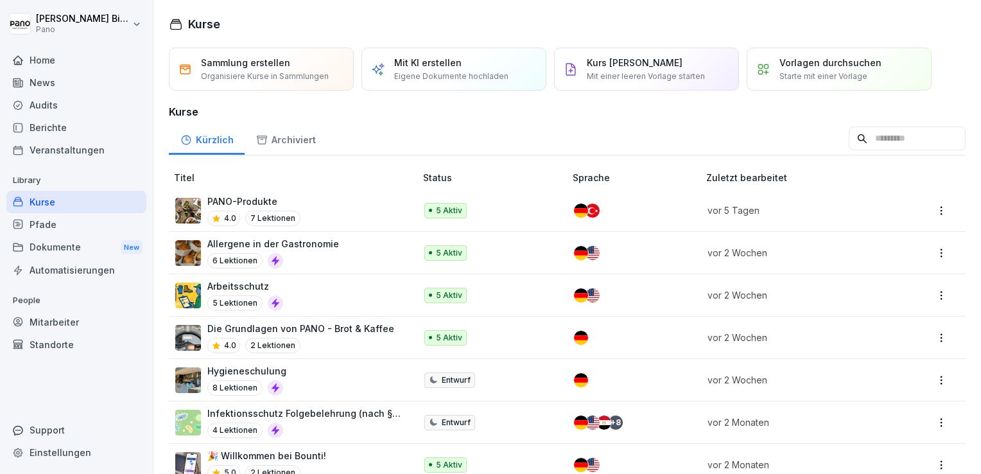
scroll to position [30, 0]
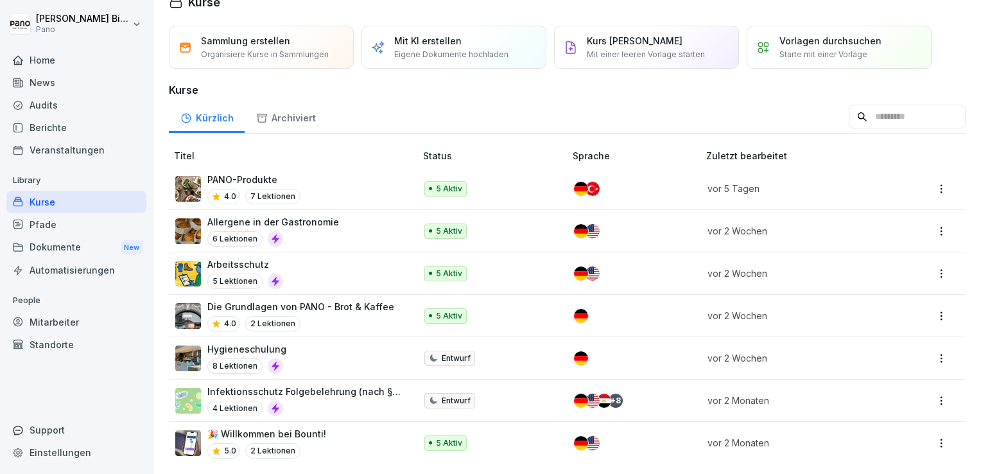
click at [46, 227] on div "Pfade" at bounding box center [76, 224] width 140 height 22
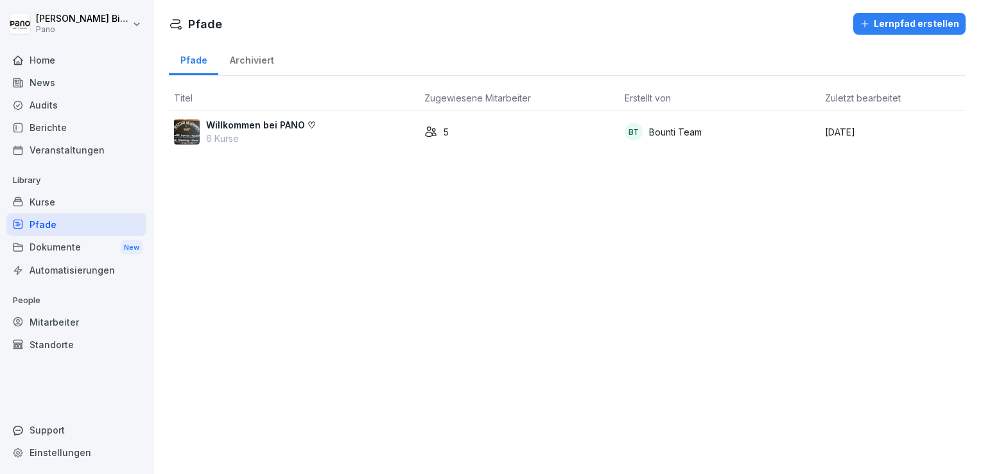
click at [244, 123] on p "Willkommen bei PANO ♡" at bounding box center [261, 124] width 110 height 13
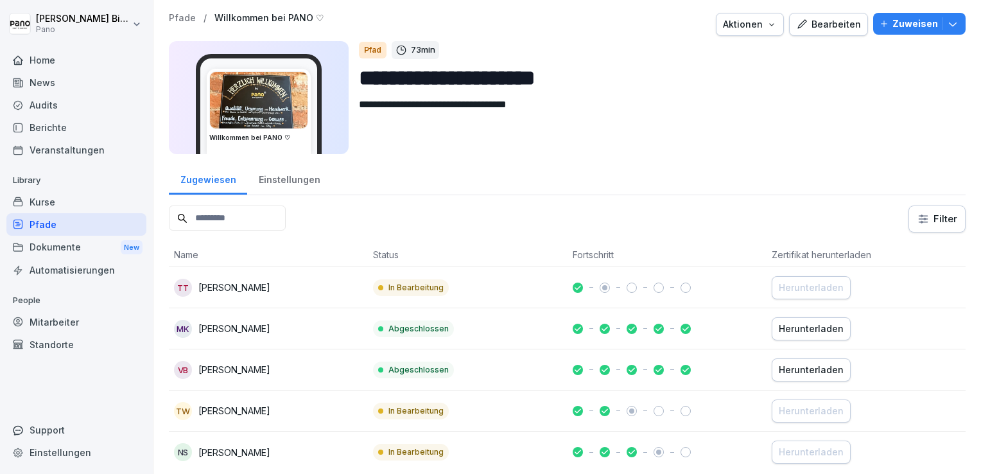
click at [825, 21] on div "Bearbeiten" at bounding box center [828, 24] width 65 height 14
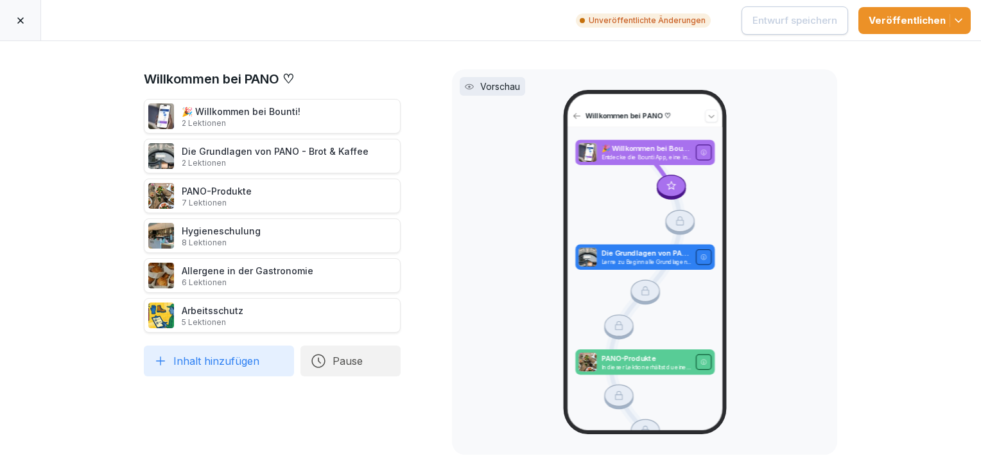
click at [950, 24] on span "button" at bounding box center [956, 20] width 15 height 13
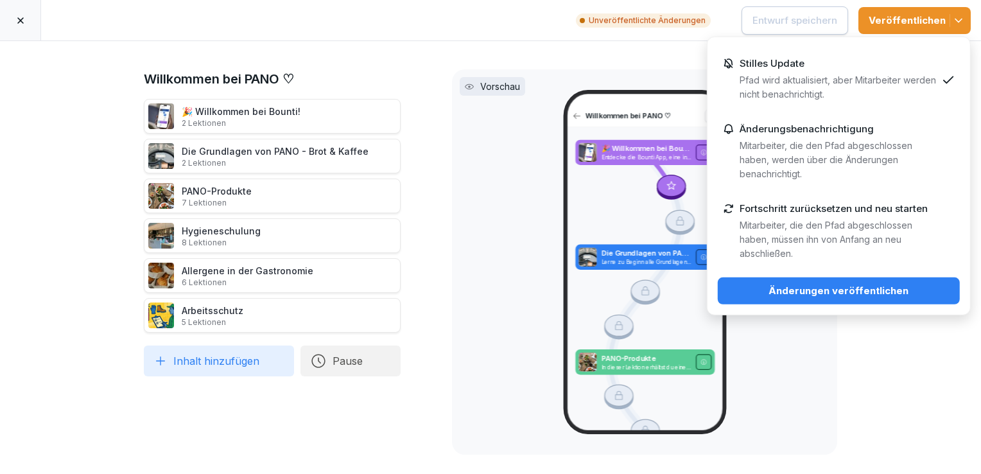
click at [829, 293] on div "Änderungen veröffentlichen" at bounding box center [838, 291] width 221 height 14
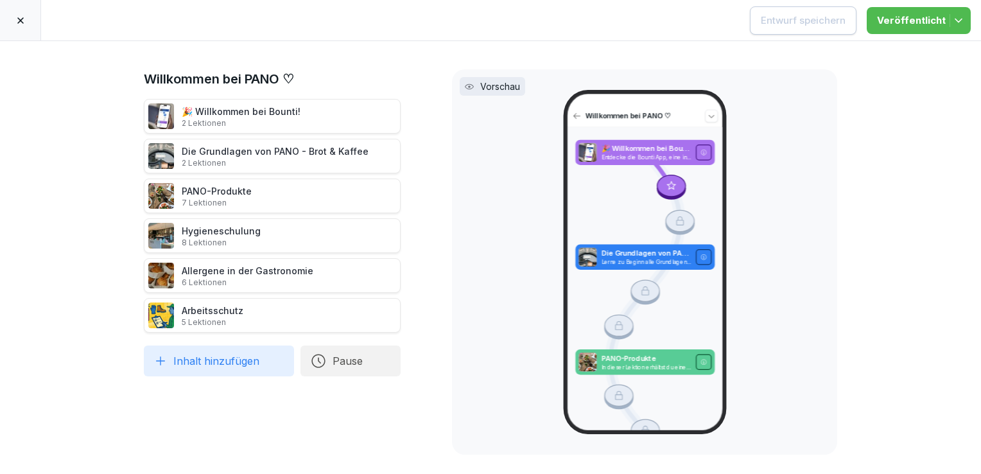
click at [19, 17] on icon at bounding box center [20, 20] width 10 height 10
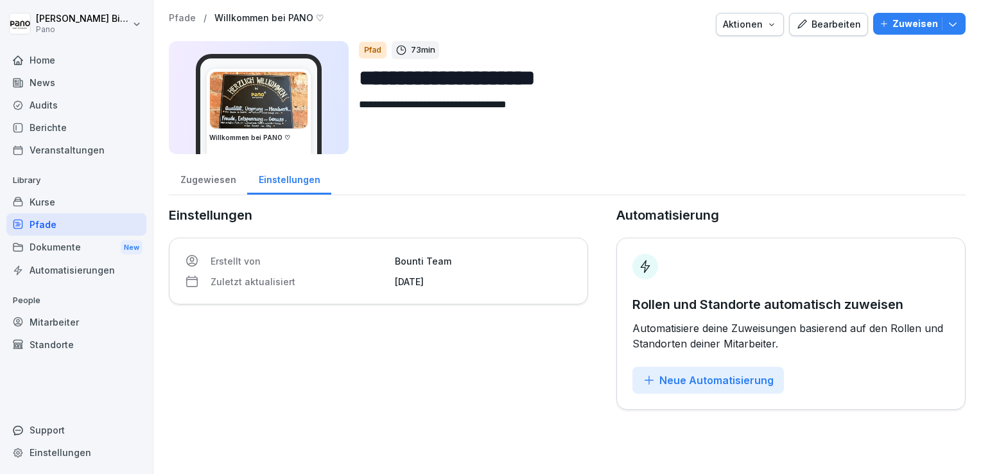
click at [33, 225] on div "Pfade" at bounding box center [76, 224] width 140 height 22
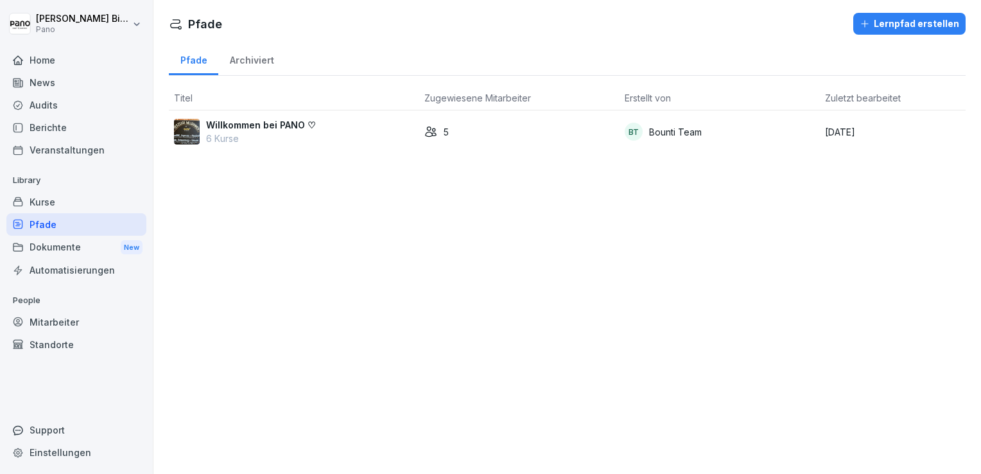
click at [41, 203] on div "Kurse" at bounding box center [76, 202] width 140 height 22
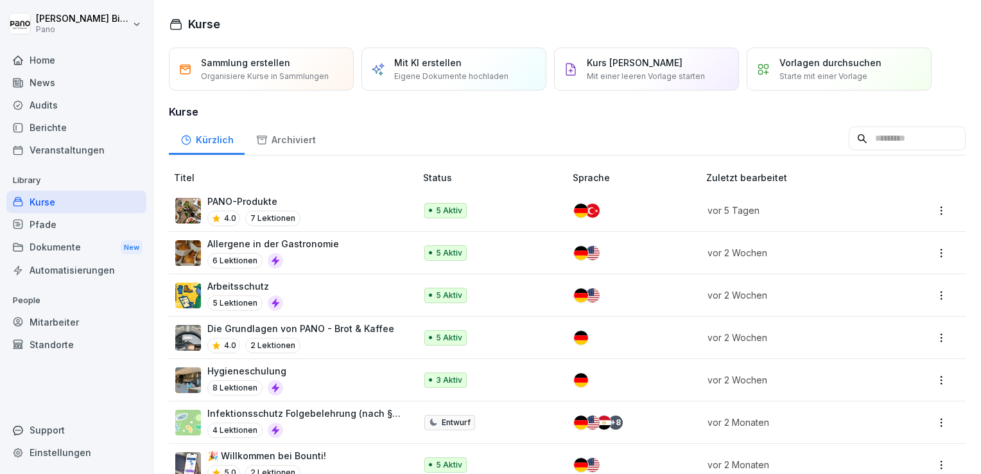
scroll to position [30, 0]
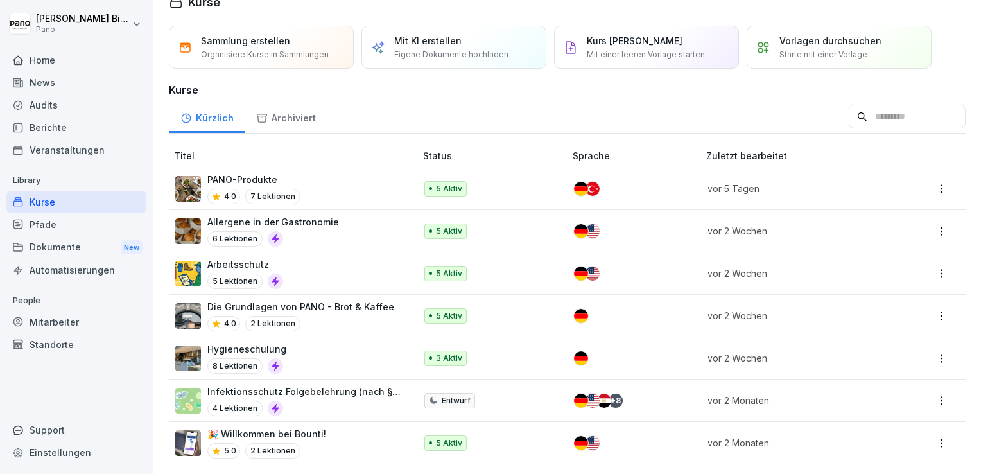
click at [239, 342] on p "Hygieneschulung" at bounding box center [246, 348] width 79 height 13
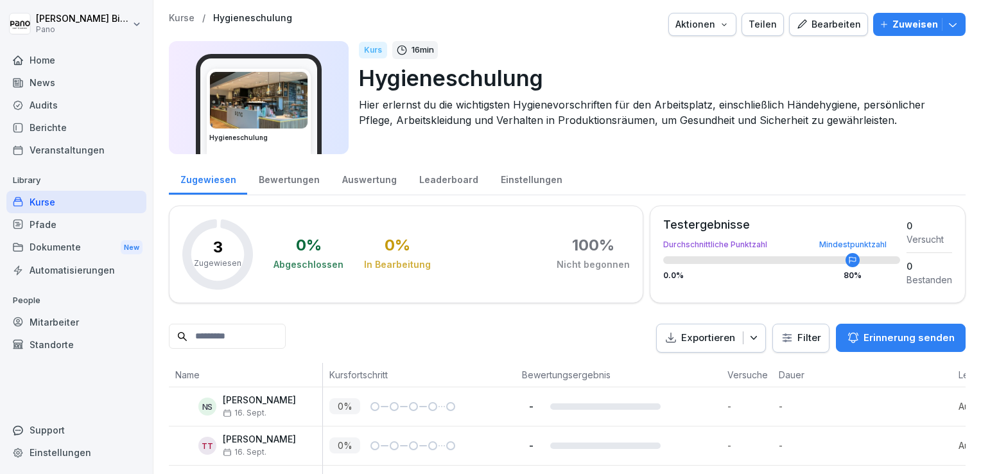
click at [811, 30] on div "Bearbeiten" at bounding box center [828, 24] width 65 height 14
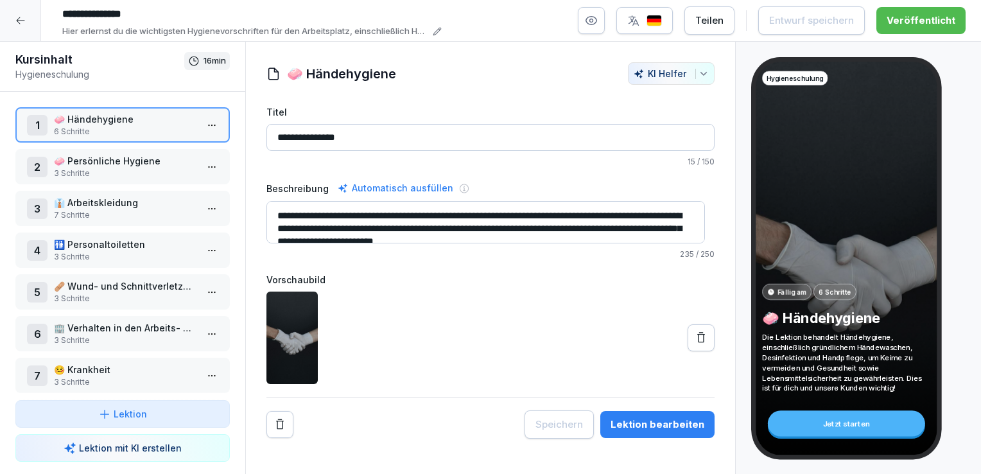
click at [426, 147] on input "**********" at bounding box center [490, 137] width 448 height 27
click at [23, 12] on div at bounding box center [20, 20] width 41 height 41
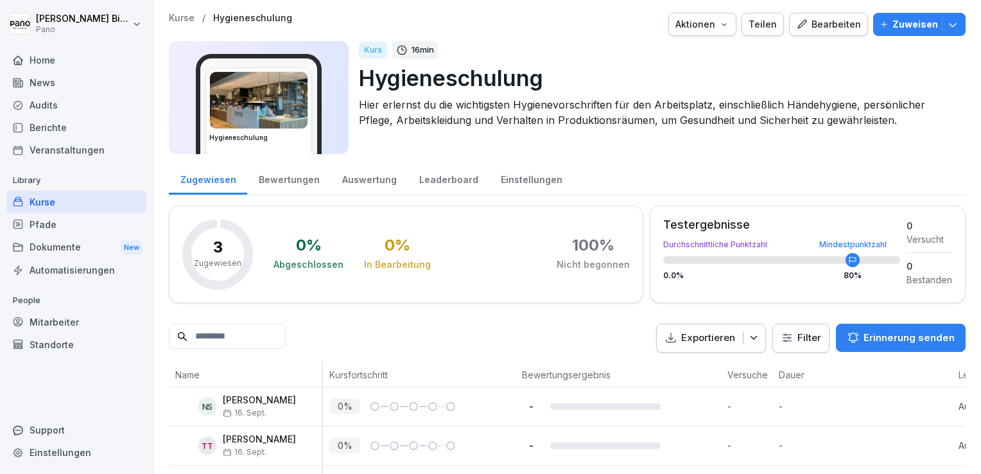
click at [60, 205] on div "Kurse" at bounding box center [76, 202] width 140 height 22
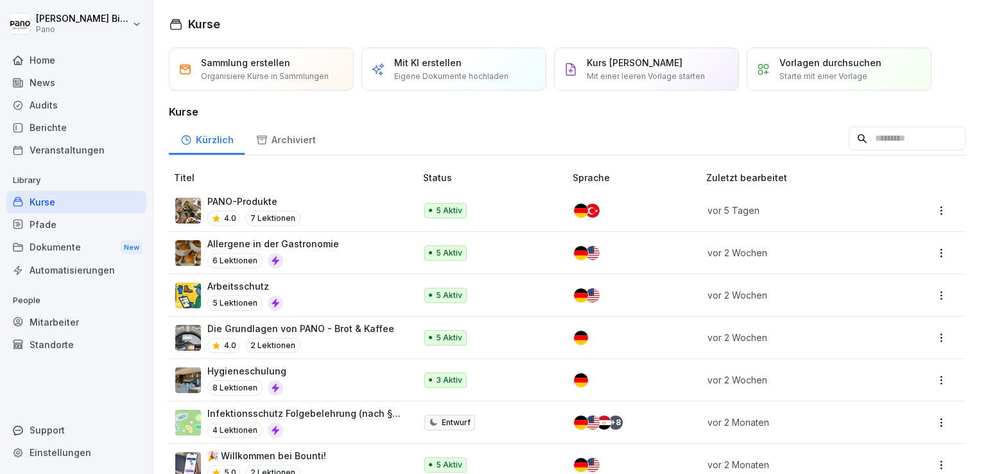
scroll to position [30, 0]
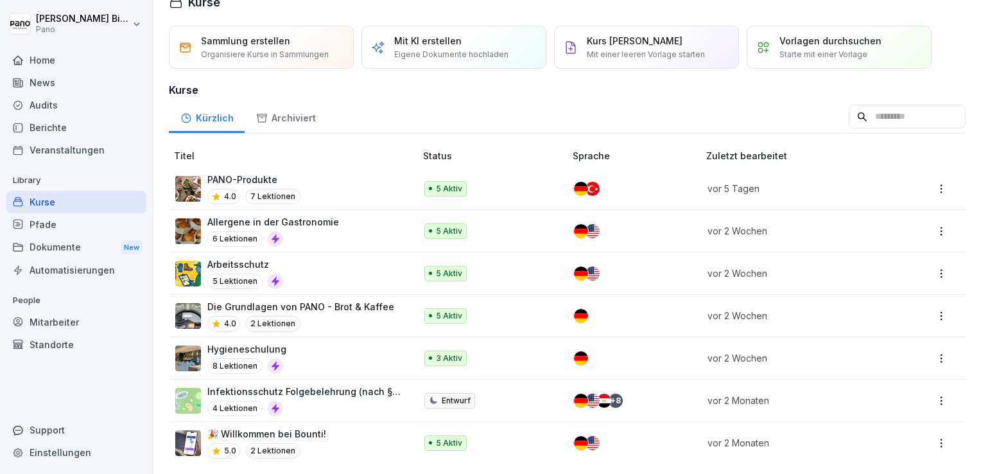
click at [54, 227] on div "Pfade" at bounding box center [76, 224] width 140 height 22
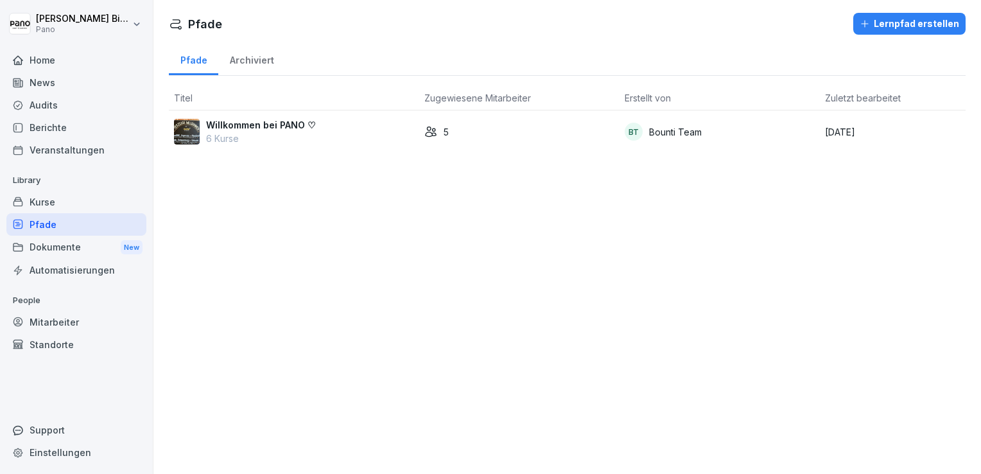
click at [85, 196] on div "Kurse" at bounding box center [76, 202] width 140 height 22
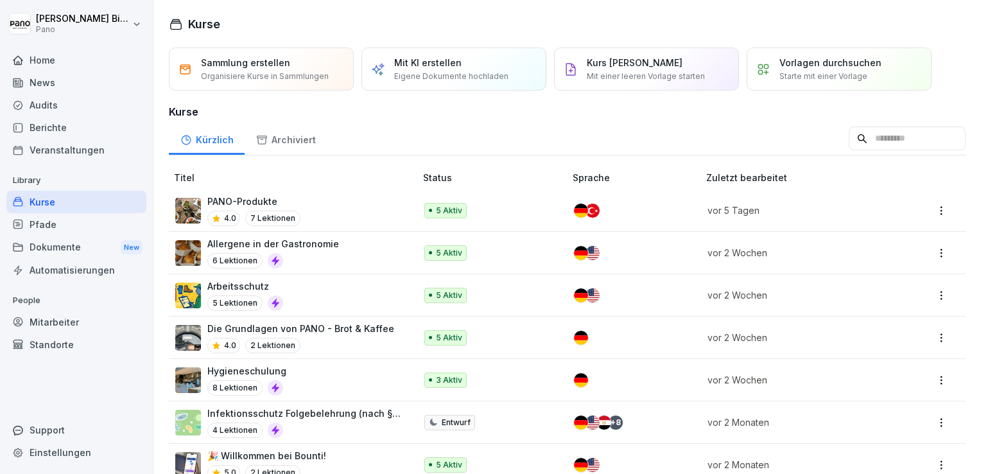
click at [229, 370] on p "Hygieneschulung" at bounding box center [246, 370] width 79 height 13
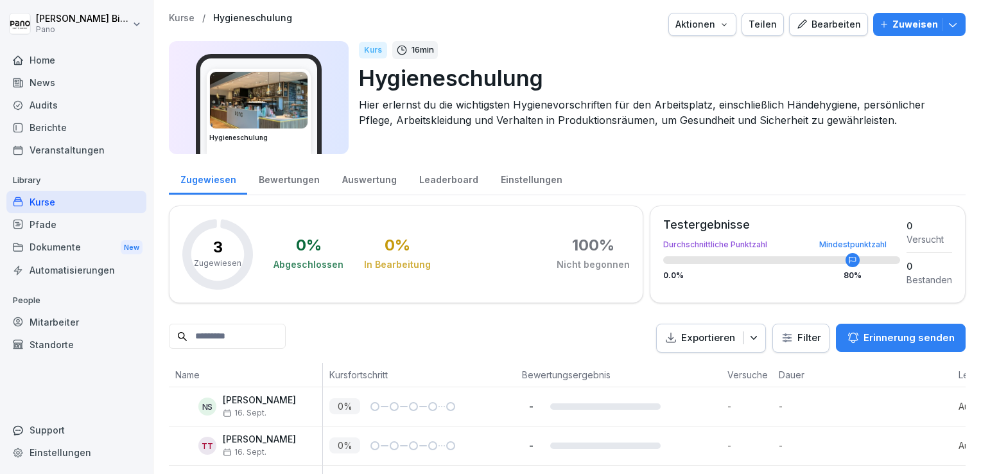
scroll to position [60, 0]
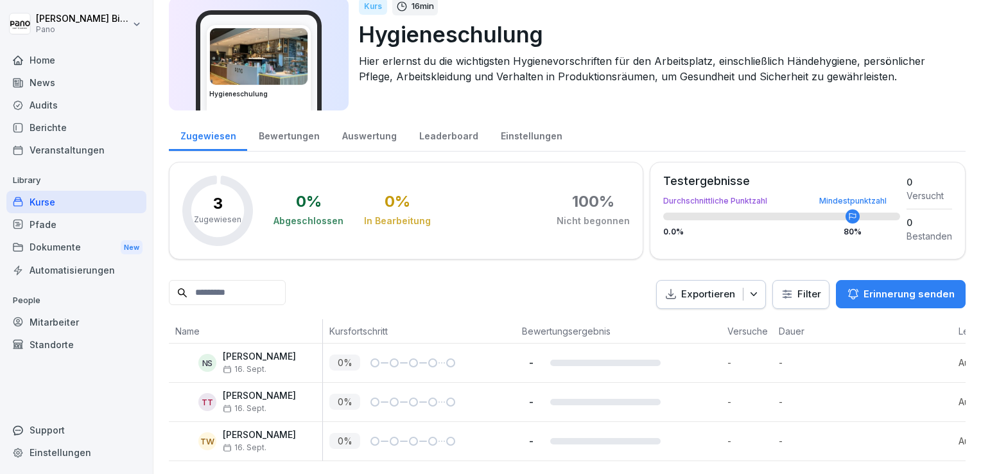
click at [42, 196] on div "Kurse" at bounding box center [76, 202] width 140 height 22
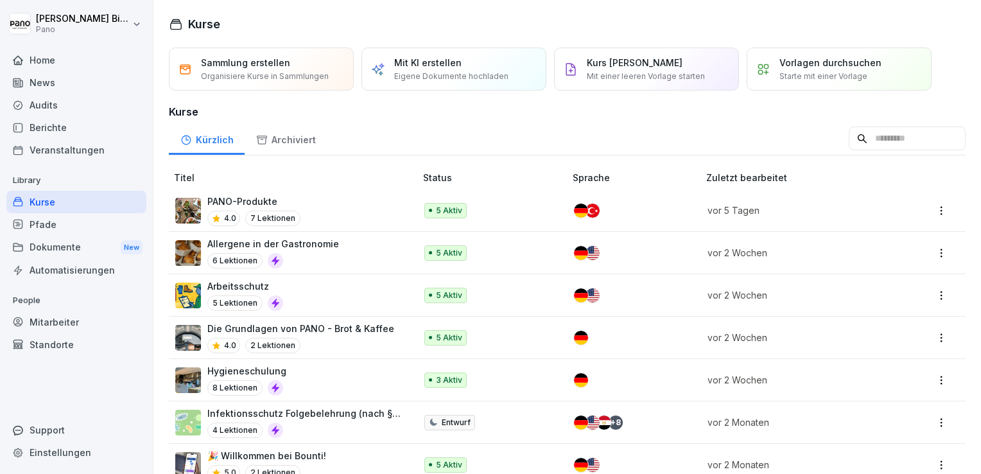
scroll to position [30, 0]
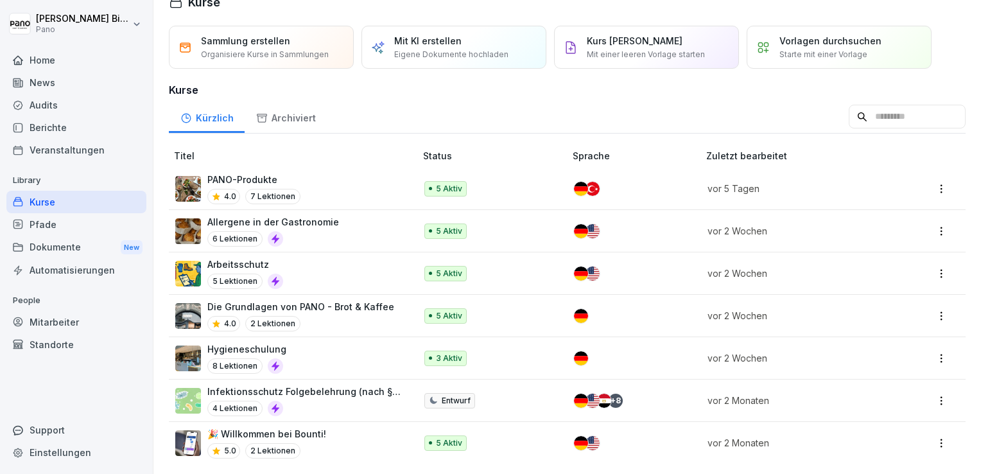
click at [241, 257] on p "Arbeitsschutz" at bounding box center [245, 263] width 76 height 13
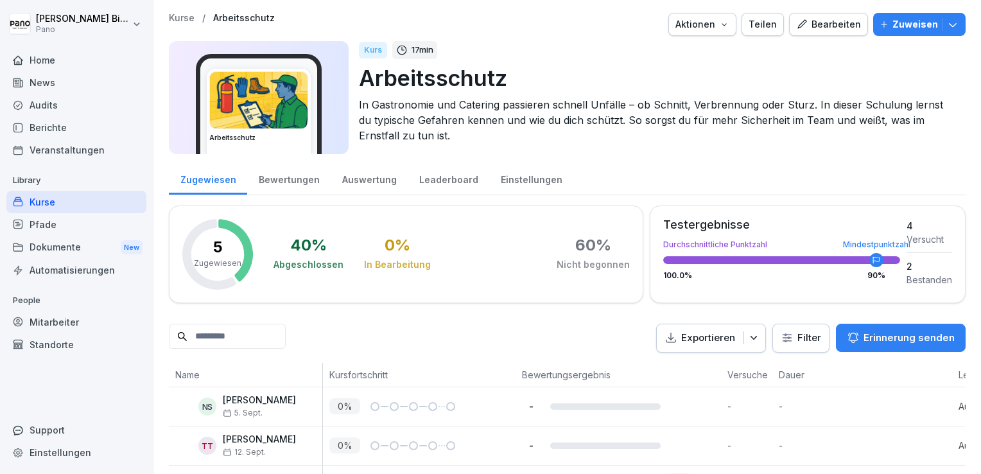
click at [41, 196] on div "Kurse" at bounding box center [76, 202] width 140 height 22
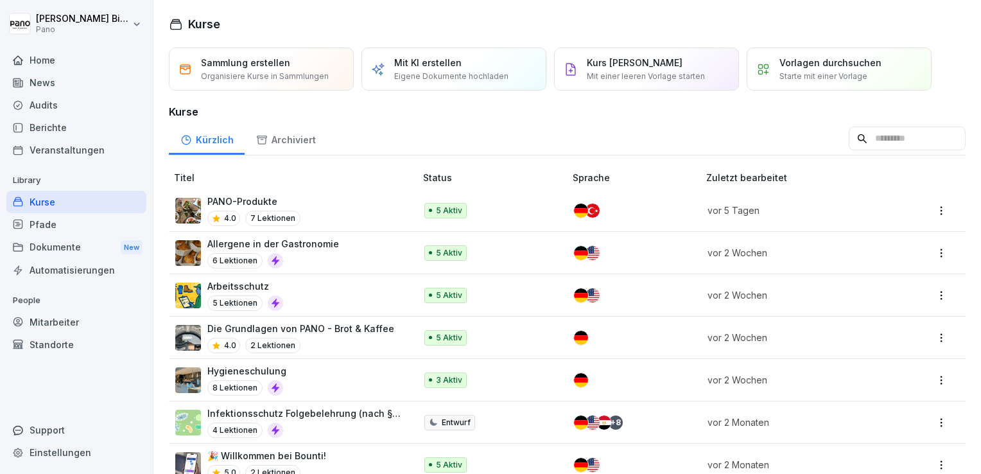
click at [95, 194] on div "Kurse" at bounding box center [76, 202] width 140 height 22
click at [53, 327] on div "Mitarbeiter" at bounding box center [76, 322] width 140 height 22
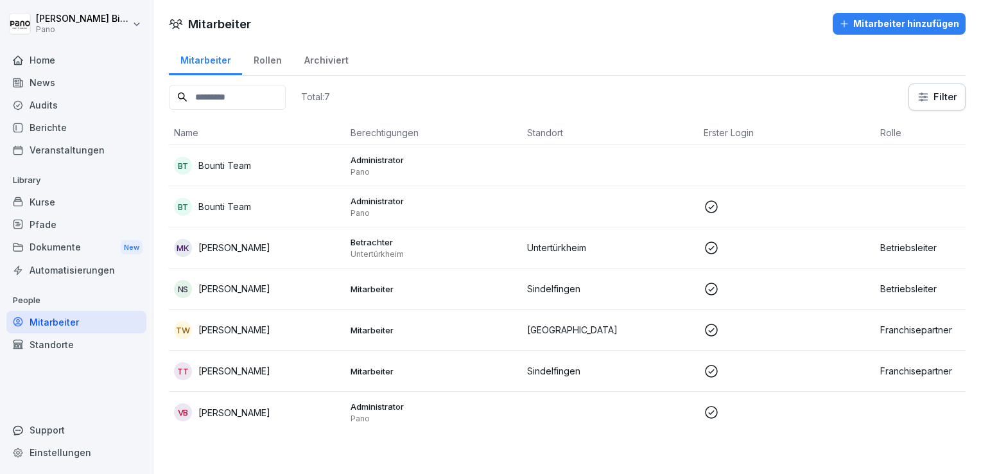
click at [241, 289] on p "[PERSON_NAME]" at bounding box center [234, 288] width 72 height 13
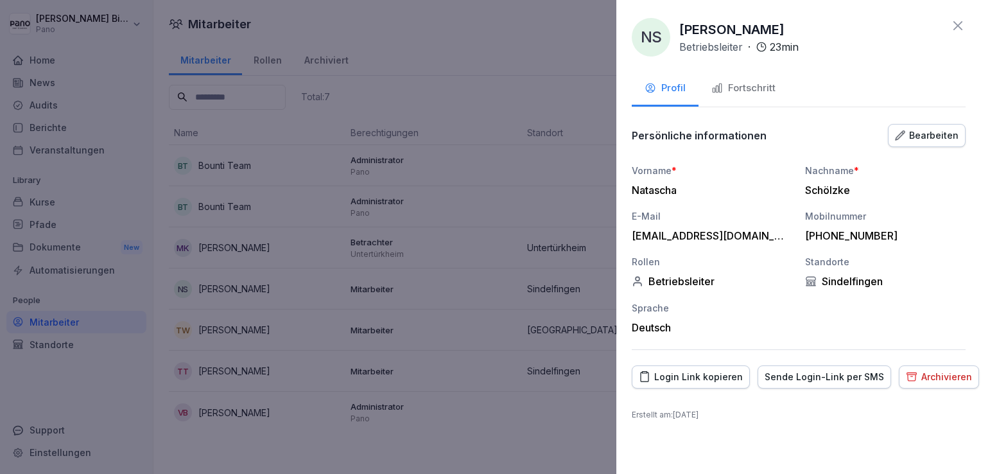
click at [729, 97] on button "Fortschritt" at bounding box center [743, 89] width 90 height 35
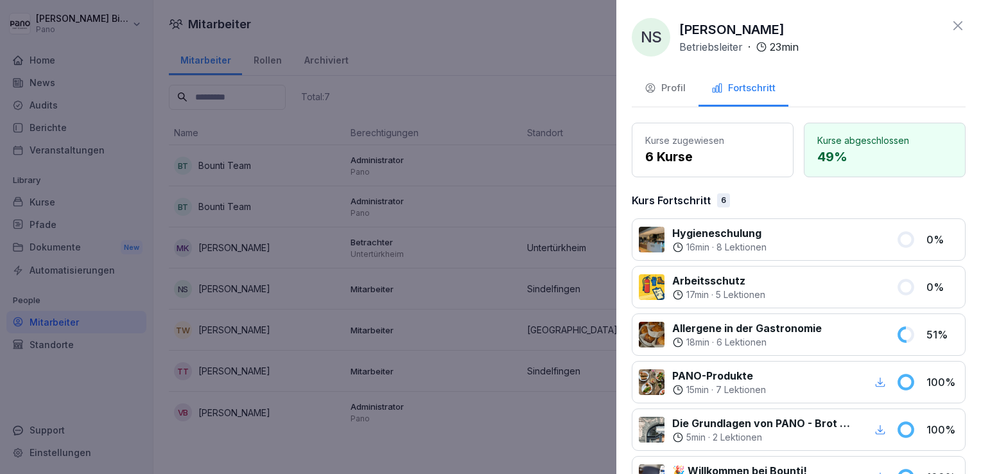
click at [953, 28] on icon at bounding box center [957, 25] width 9 height 9
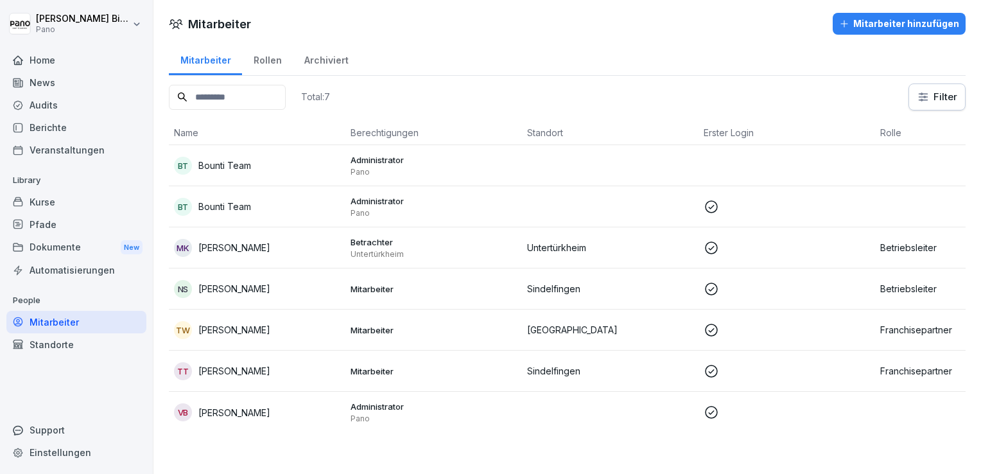
click at [231, 243] on p "Moritz Kussina" at bounding box center [234, 247] width 72 height 13
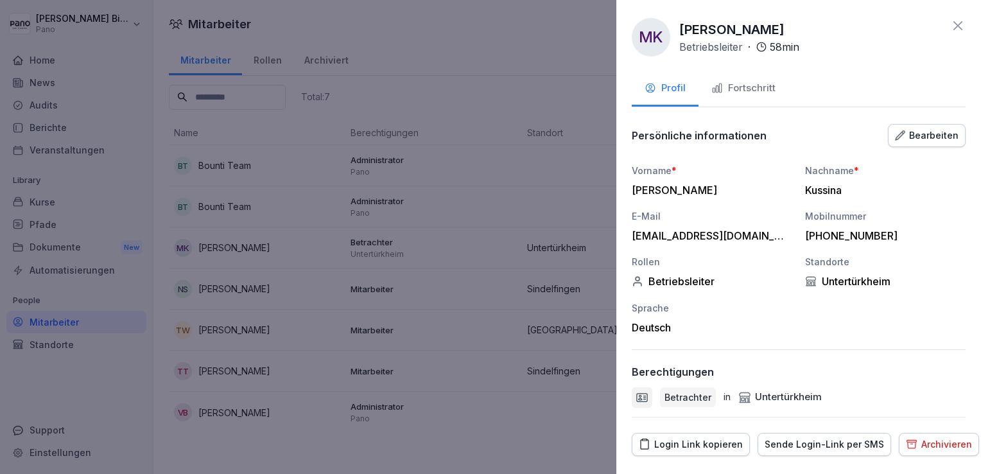
click at [752, 88] on div "Fortschritt" at bounding box center [743, 88] width 64 height 15
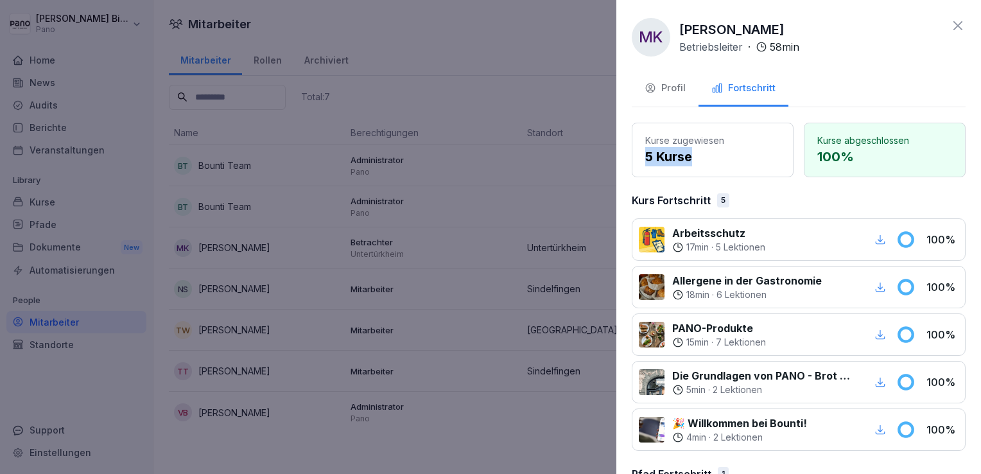
drag, startPoint x: 778, startPoint y: 145, endPoint x: 788, endPoint y: 175, distance: 31.9
click at [788, 175] on div "Kurse zugewiesen 5 Kurse Kurse abgeschlossen 100 %" at bounding box center [799, 150] width 334 height 55
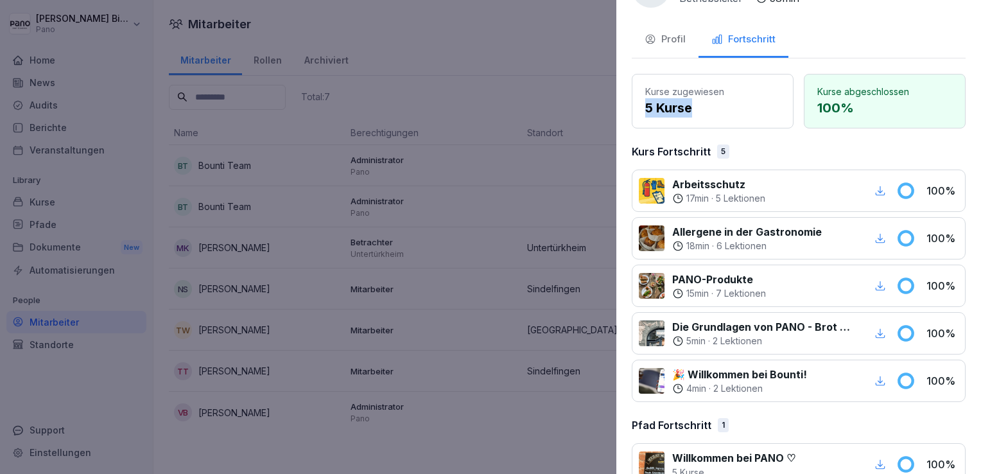
scroll to position [76, 0]
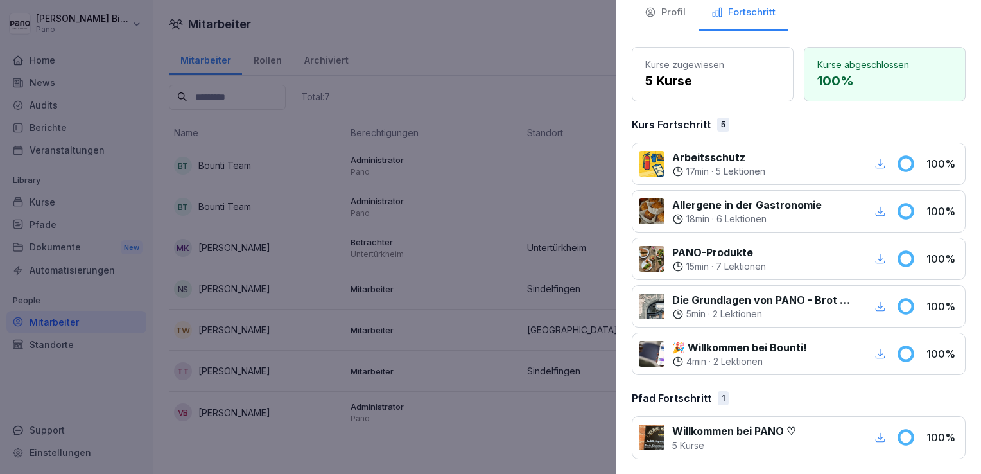
click at [794, 394] on div "Pfad Fortschritt 1" at bounding box center [799, 397] width 334 height 15
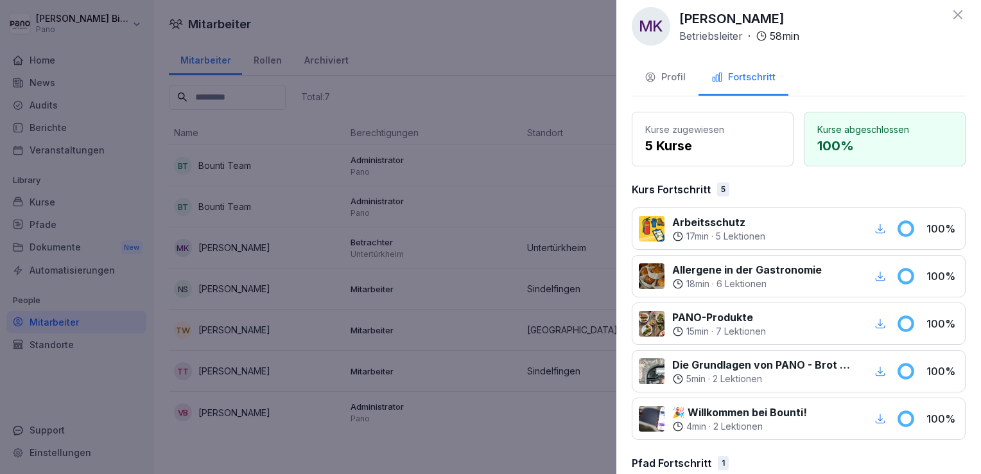
scroll to position [0, 0]
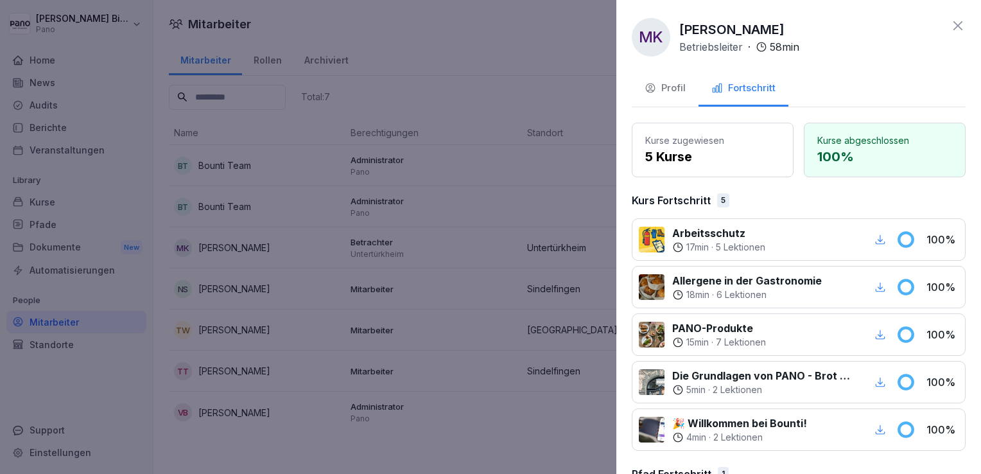
click at [953, 28] on icon at bounding box center [957, 25] width 9 height 9
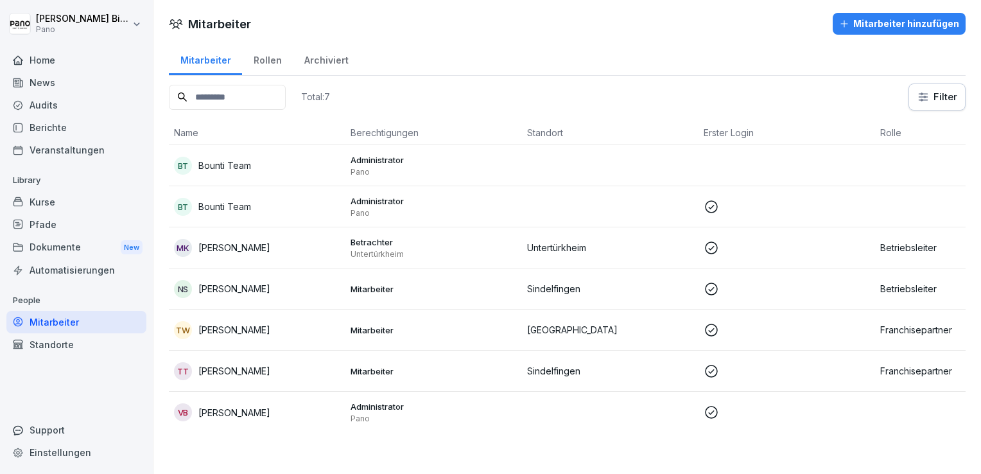
click at [60, 317] on div "Mitarbeiter" at bounding box center [76, 322] width 140 height 22
click at [53, 203] on div "Kurse" at bounding box center [76, 202] width 140 height 22
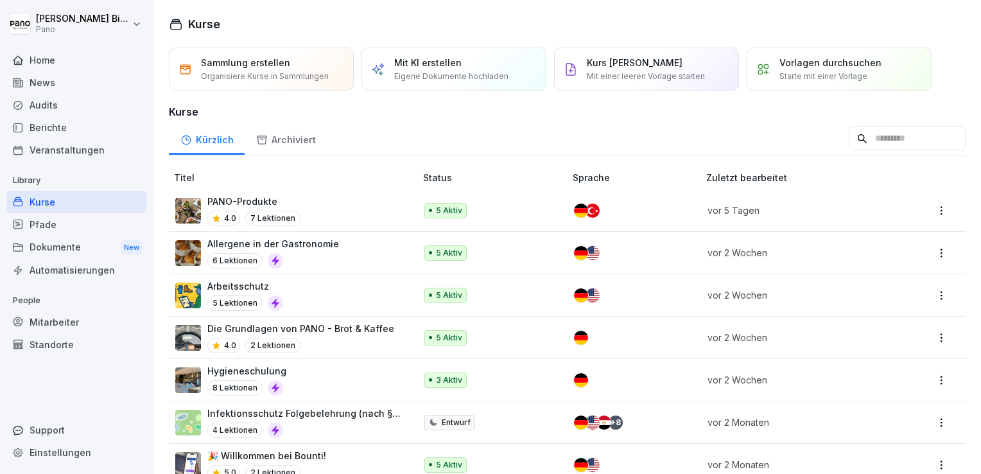
click at [223, 374] on p "Hygieneschulung" at bounding box center [246, 370] width 79 height 13
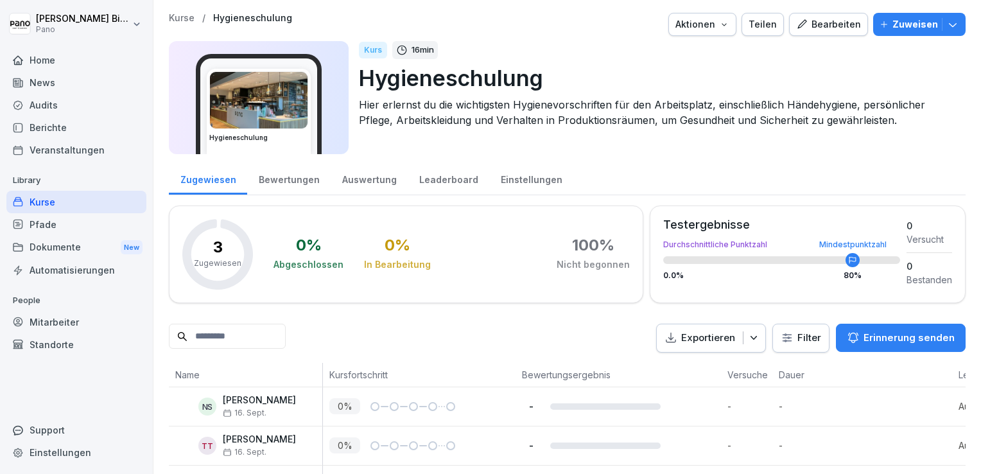
click at [834, 24] on div "Bearbeiten" at bounding box center [828, 24] width 65 height 14
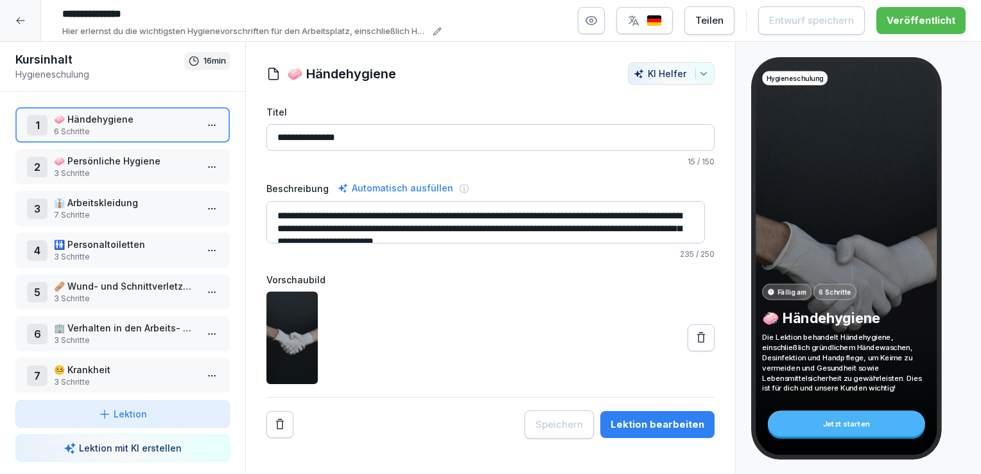
click at [427, 127] on input "**********" at bounding box center [490, 137] width 448 height 27
click at [465, 136] on input "**********" at bounding box center [490, 137] width 448 height 27
click at [465, 136] on input "**" at bounding box center [490, 137] width 448 height 27
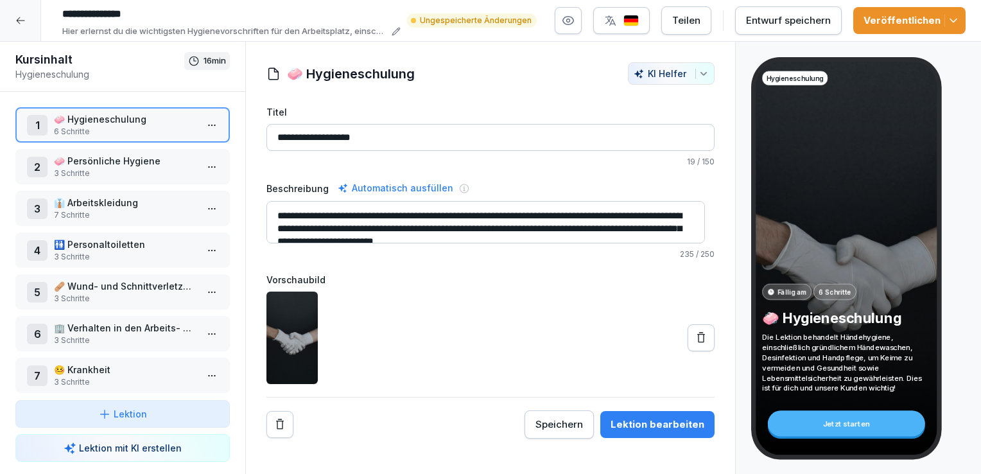
type input "**********"
click at [958, 20] on icon "button" at bounding box center [953, 20] width 13 height 13
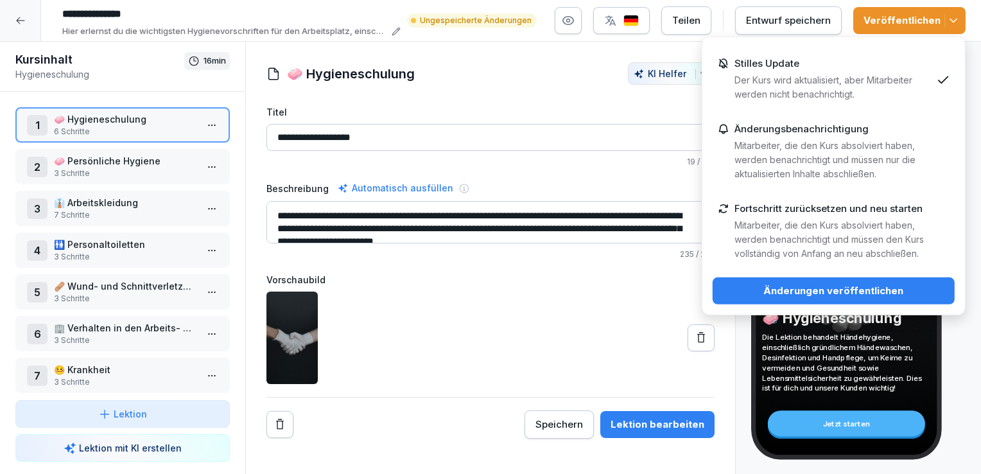
click at [904, 165] on p "Mitarbeiter, die den Kurs absolviert haben, werden benachrichtigt und müssen nu…" at bounding box center [832, 160] width 197 height 42
click at [919, 238] on p "Mitarbeiter, die den Kurs absolviert haben, werden benachrichtigt und müssen de…" at bounding box center [832, 239] width 197 height 42
click at [773, 292] on div "Änderungen veröffentlichen" at bounding box center [833, 291] width 221 height 14
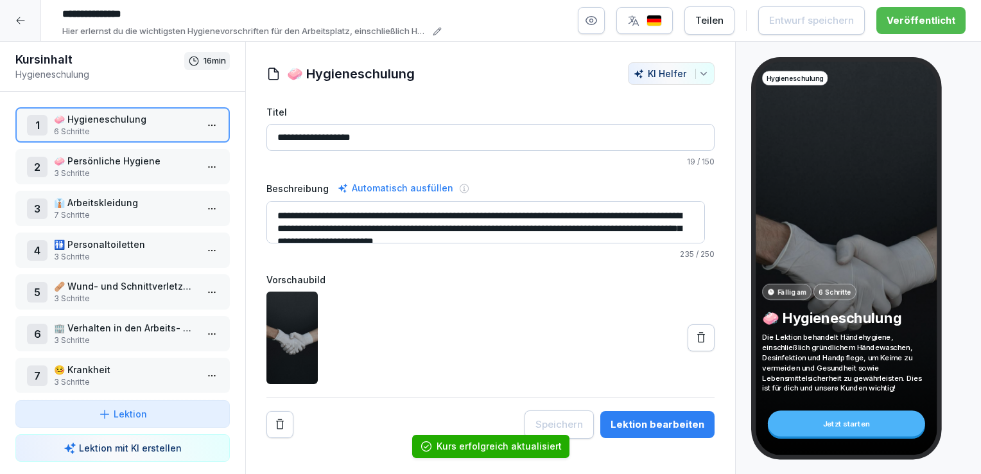
click at [28, 13] on div at bounding box center [20, 20] width 41 height 41
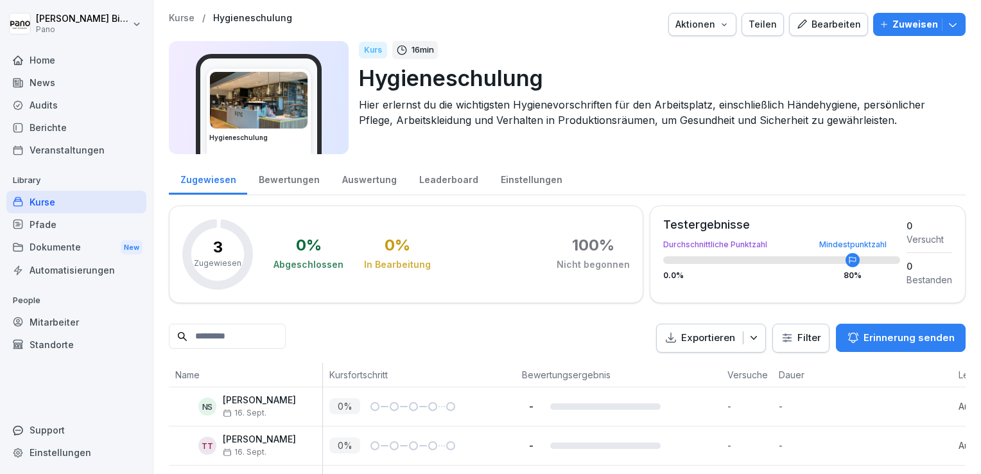
click at [52, 199] on div "Kurse" at bounding box center [76, 202] width 140 height 22
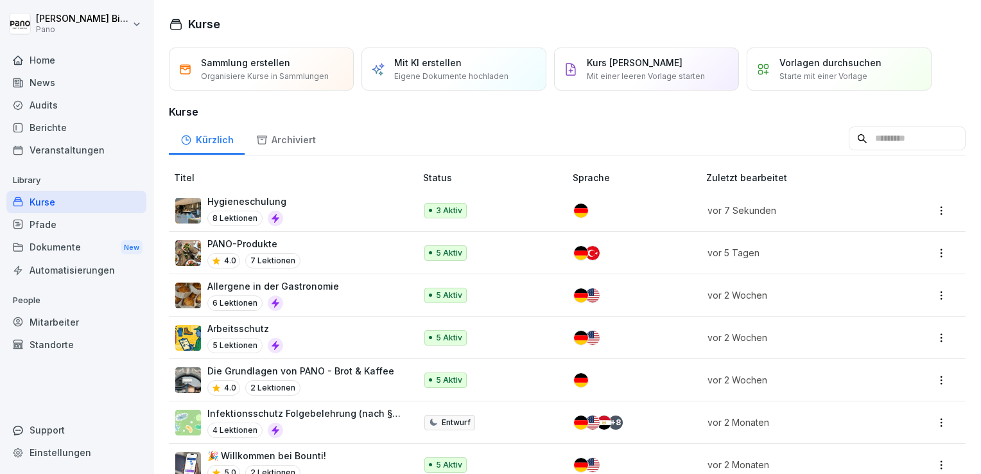
scroll to position [30, 0]
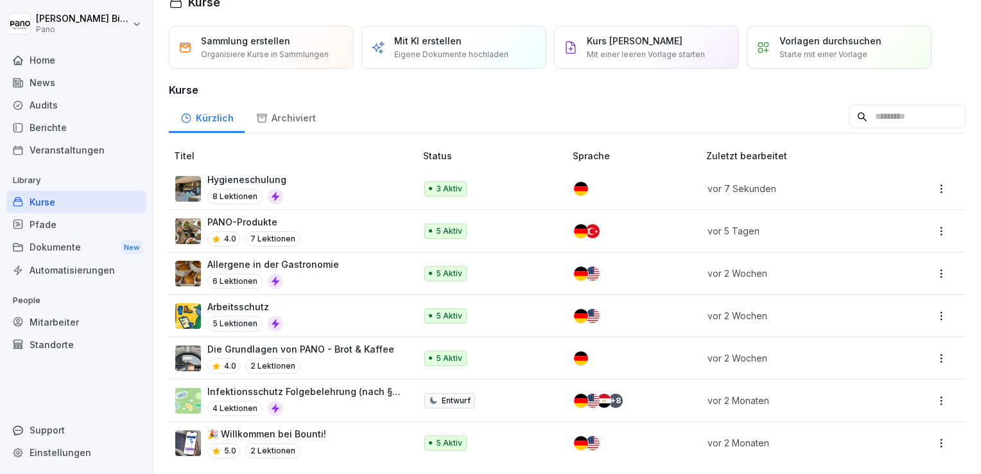
click at [254, 173] on p "Hygieneschulung" at bounding box center [246, 179] width 79 height 13
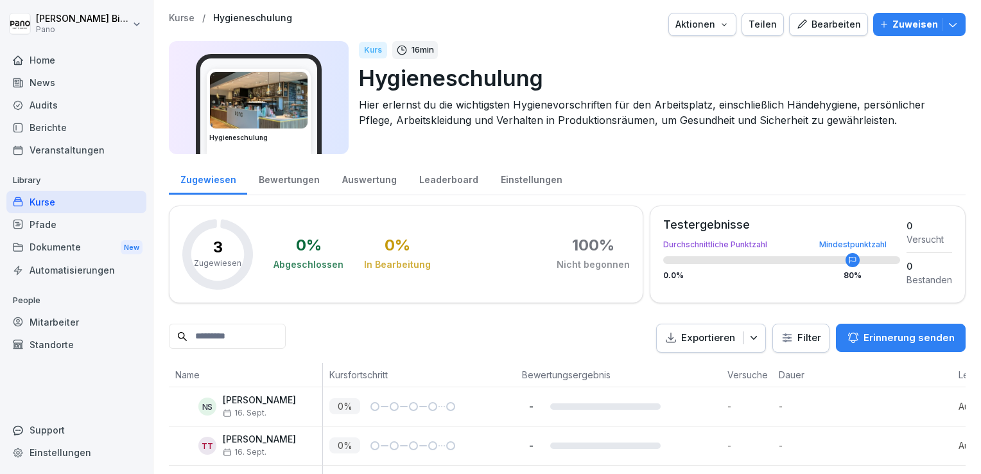
click at [820, 35] on button "Bearbeiten" at bounding box center [828, 24] width 79 height 23
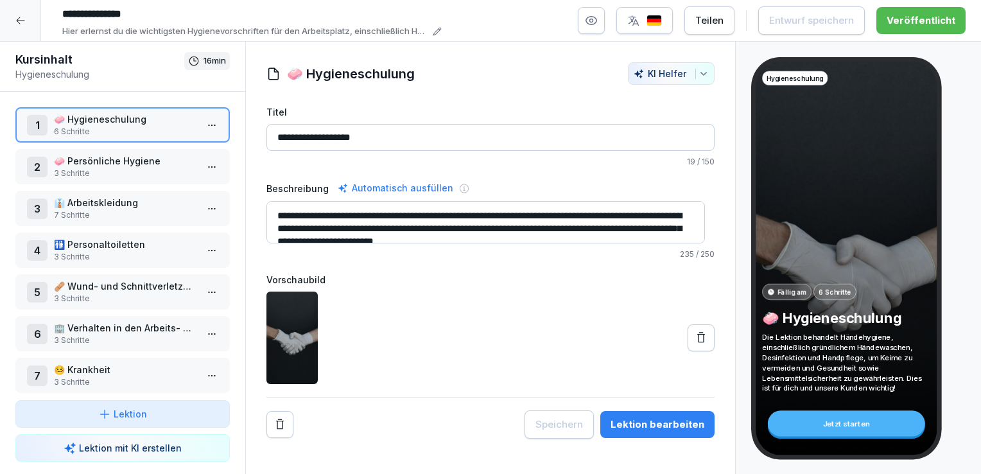
scroll to position [96, 0]
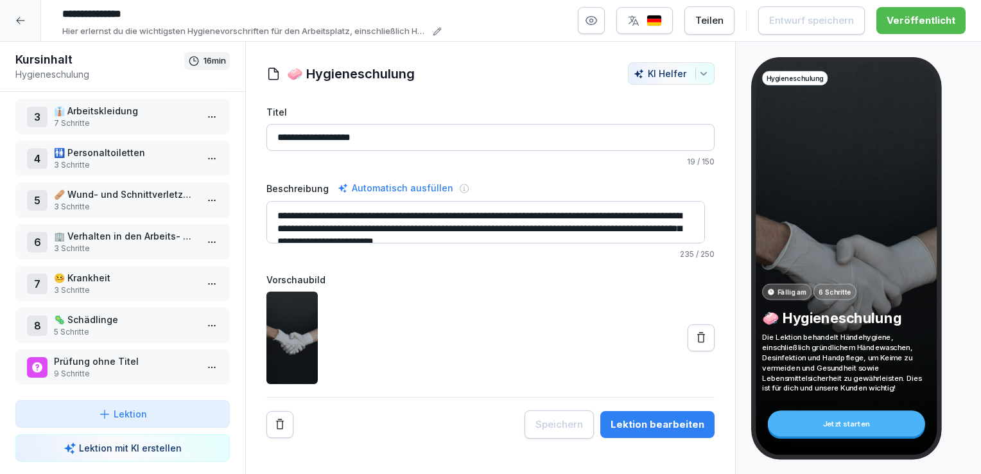
click at [133, 326] on p "5 Schritte" at bounding box center [125, 332] width 143 height 12
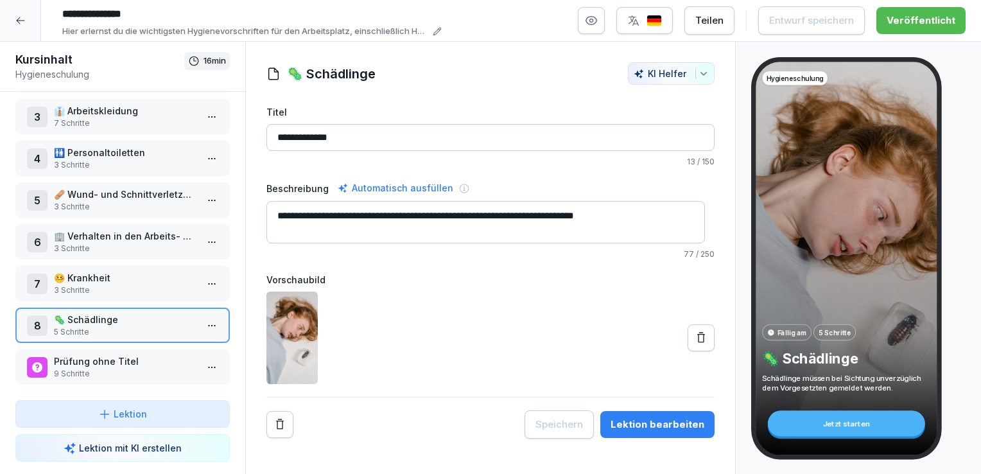
click at [207, 312] on html "**********" at bounding box center [490, 237] width 981 height 474
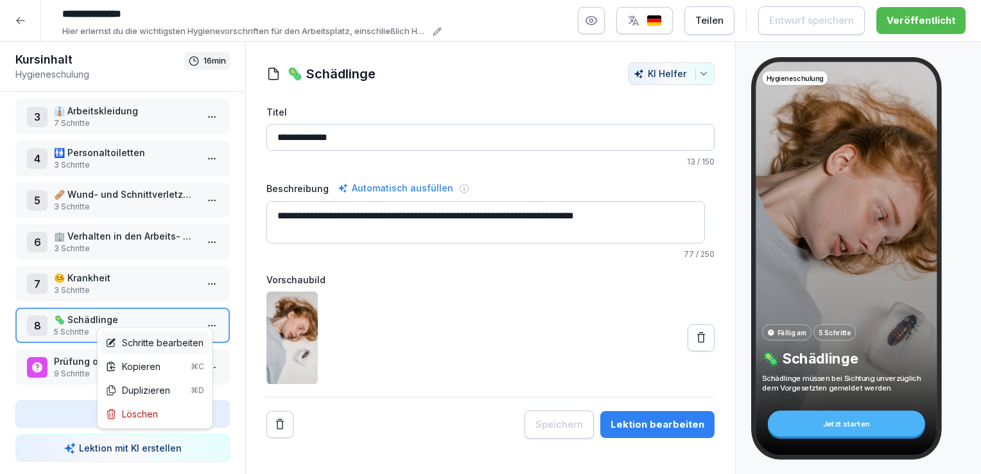
click at [162, 340] on div "Schritte bearbeiten" at bounding box center [154, 342] width 98 height 13
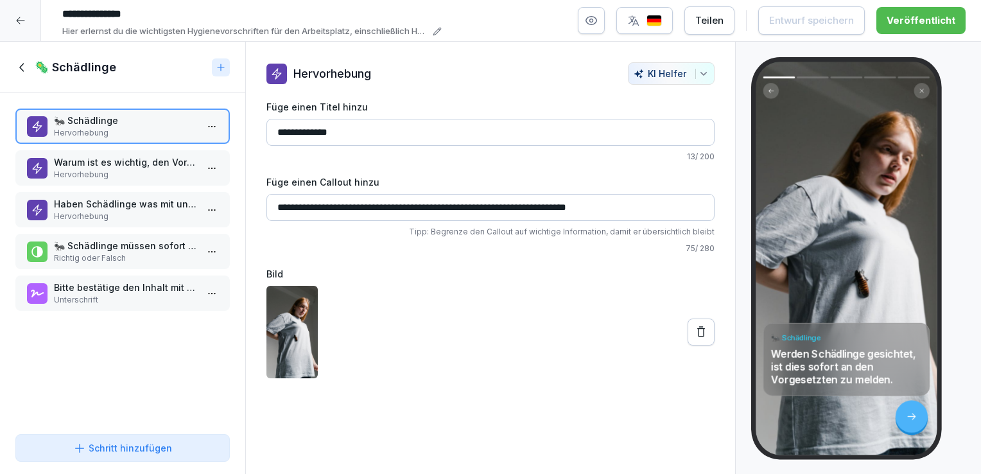
click at [110, 438] on button "Schritt hinzufügen" at bounding box center [122, 448] width 214 height 28
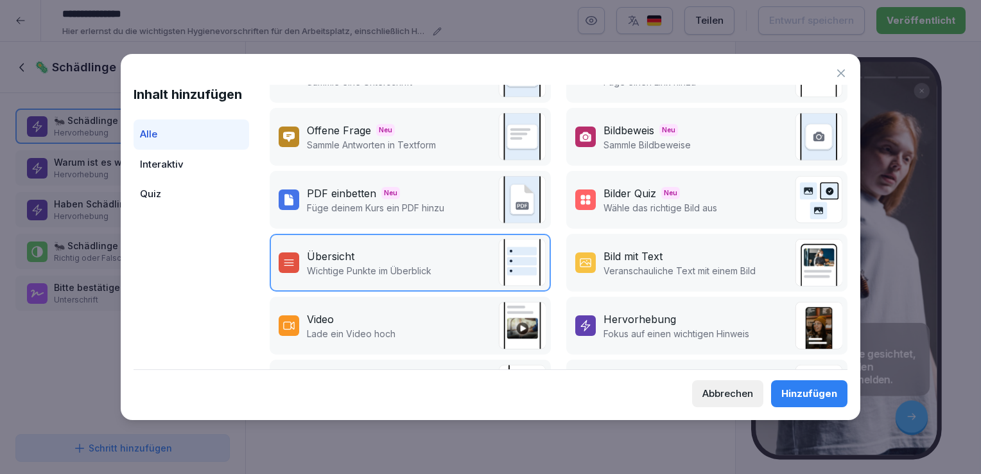
scroll to position [59, 0]
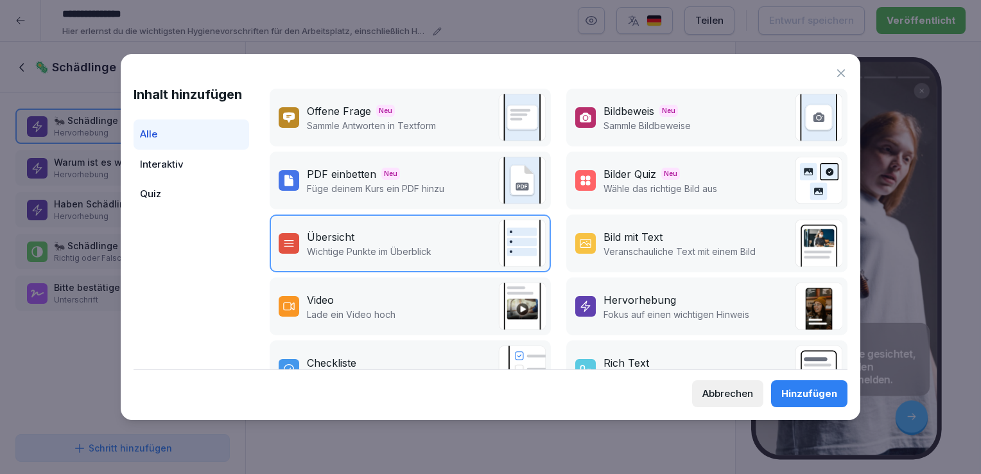
click at [845, 69] on icon at bounding box center [840, 73] width 13 height 13
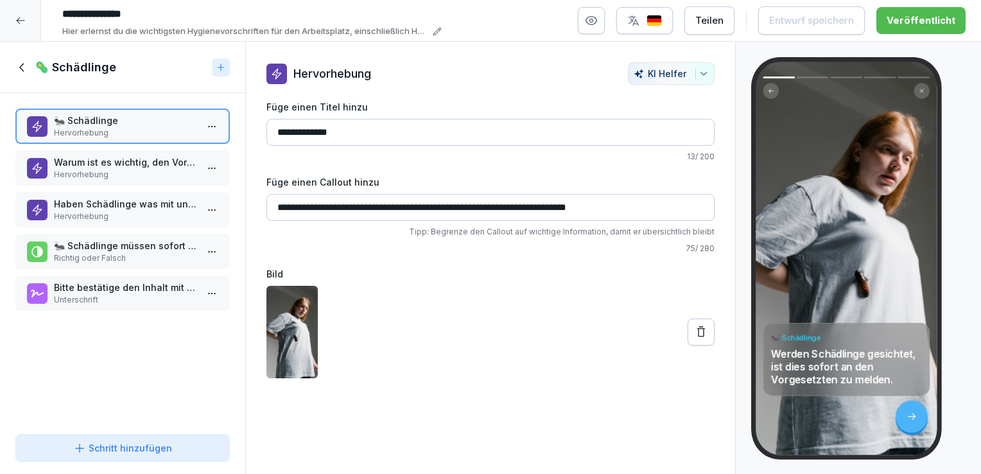
click at [17, 69] on icon at bounding box center [22, 67] width 14 height 14
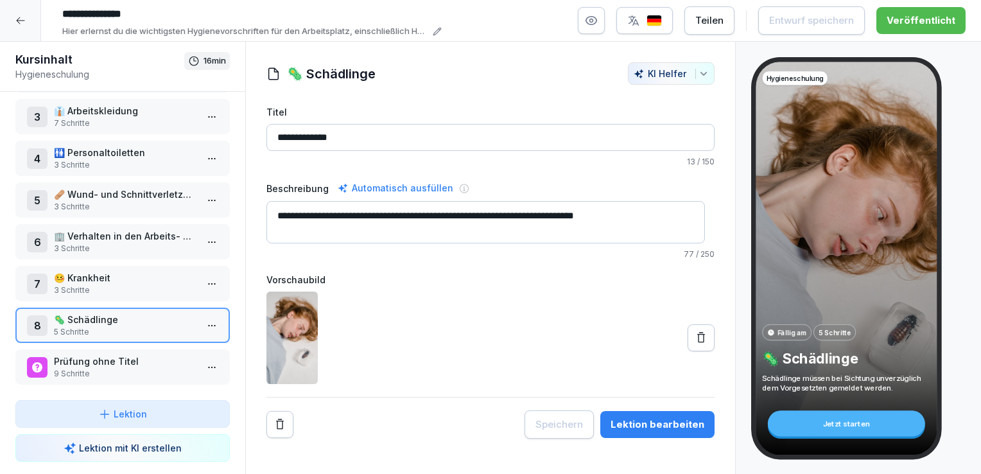
click at [13, 16] on div at bounding box center [20, 20] width 41 height 41
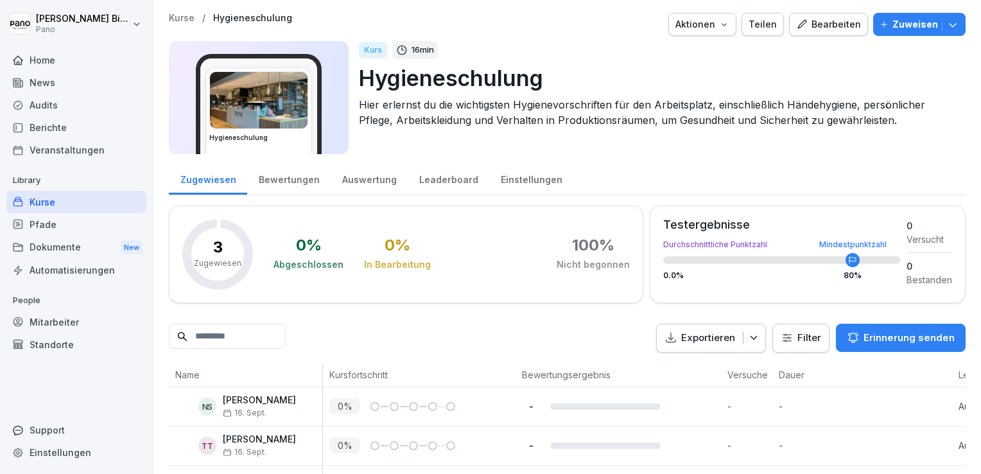
click at [65, 202] on div "Kurse" at bounding box center [76, 202] width 140 height 22
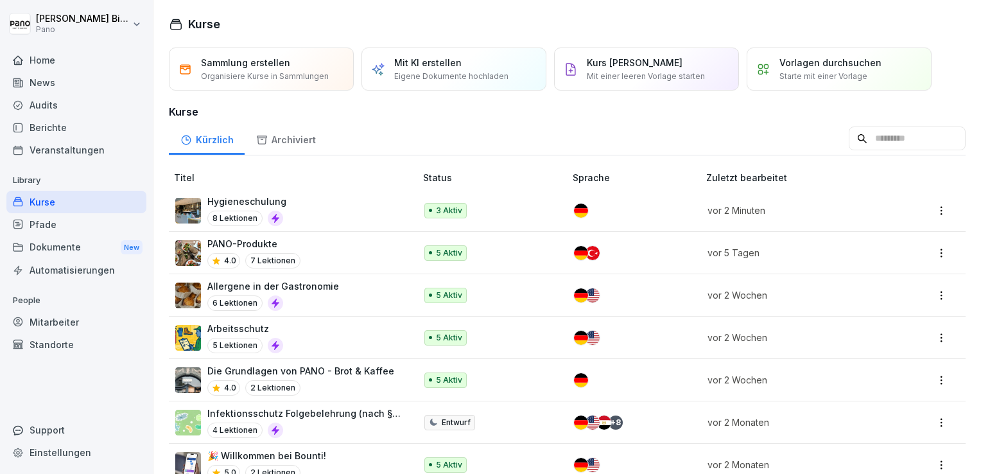
scroll to position [30, 0]
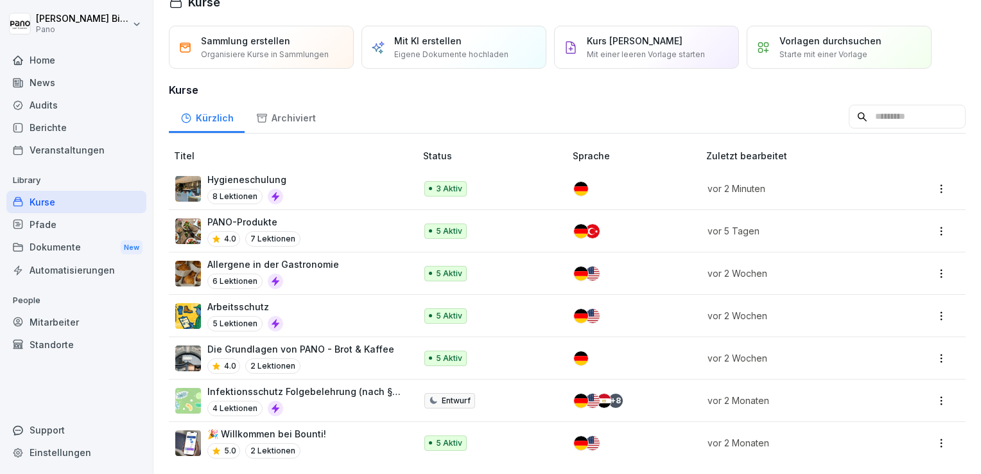
click at [238, 300] on p "Arbeitsschutz" at bounding box center [245, 306] width 76 height 13
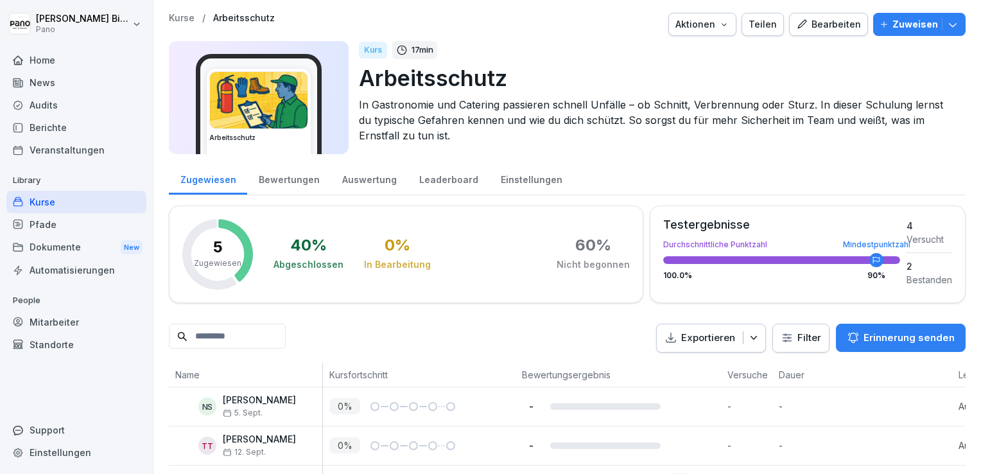
click at [832, 29] on div "Bearbeiten" at bounding box center [828, 24] width 65 height 14
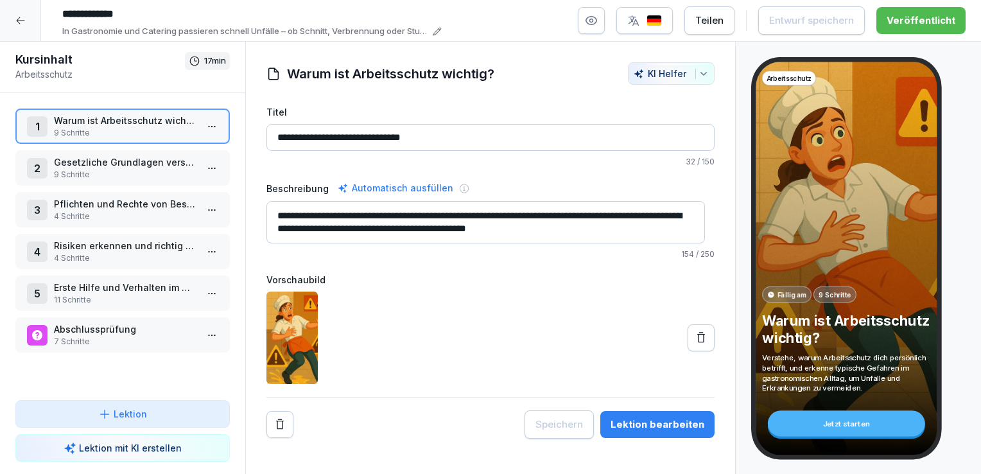
click at [116, 203] on p "Pflichten und Rechte von Beschäftigten" at bounding box center [125, 203] width 143 height 13
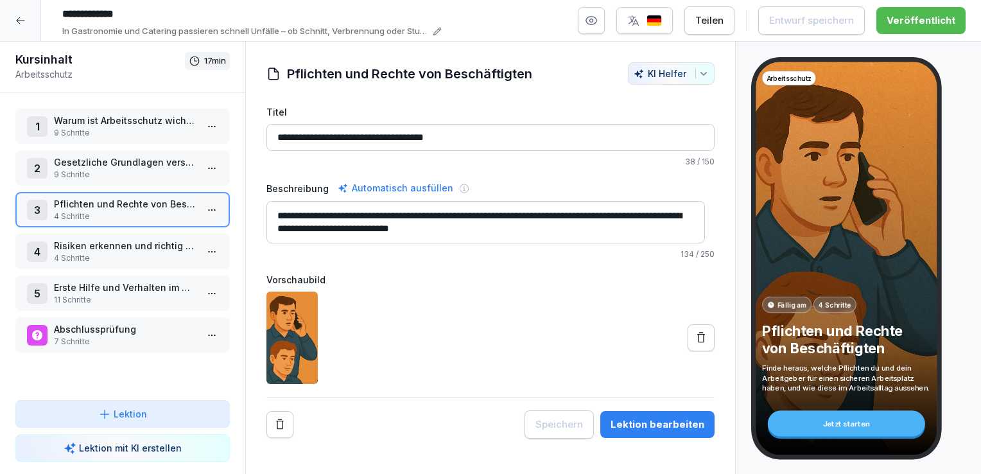
click at [684, 426] on div "Lektion bearbeiten" at bounding box center [657, 424] width 94 height 14
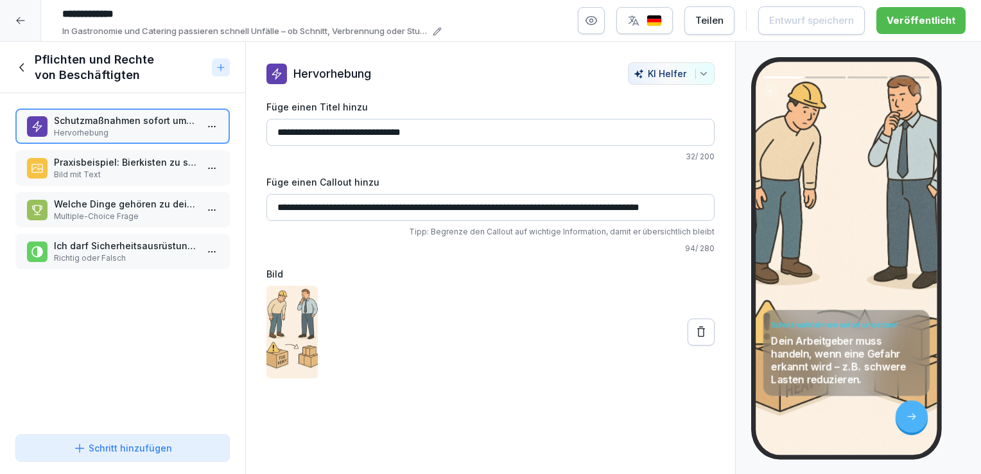
click at [107, 178] on p "Bild mit Text" at bounding box center [125, 175] width 143 height 12
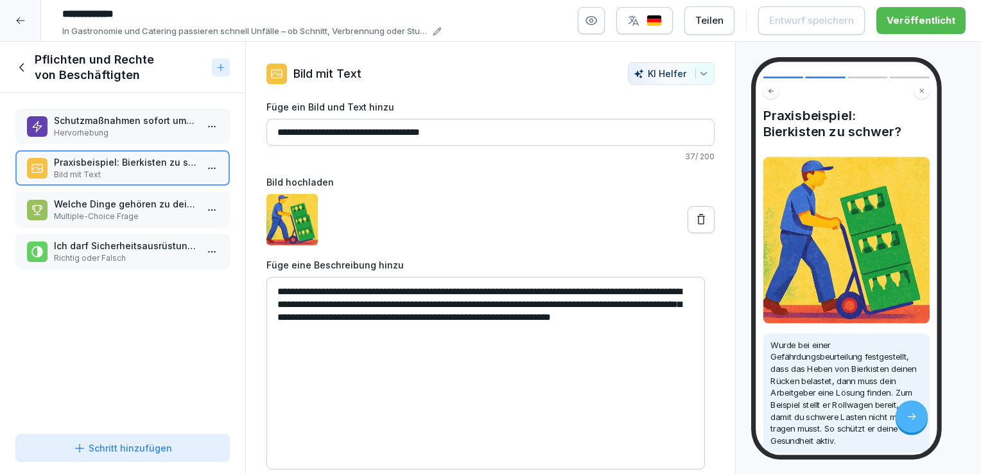
click at [112, 205] on p "Welche Dinge gehören zu deinen Pflichten als Mitarbeiter?" at bounding box center [125, 203] width 143 height 13
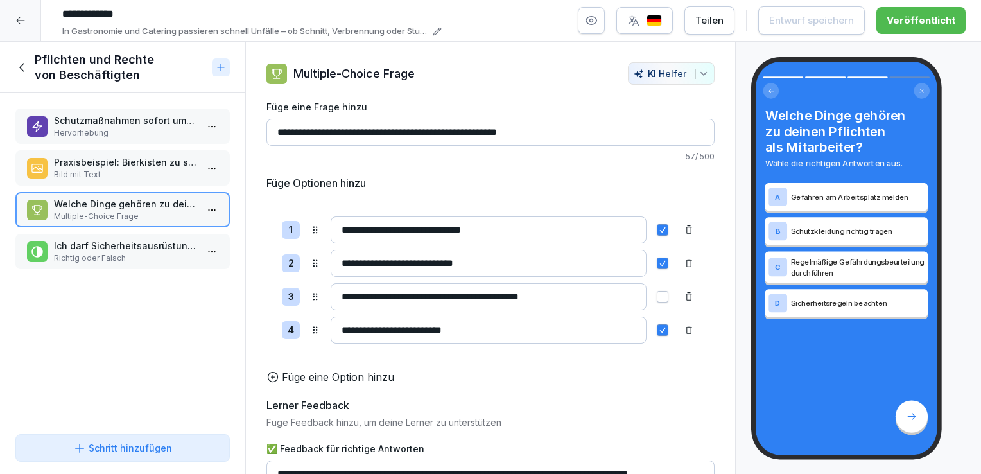
click at [22, 64] on icon at bounding box center [22, 67] width 14 height 14
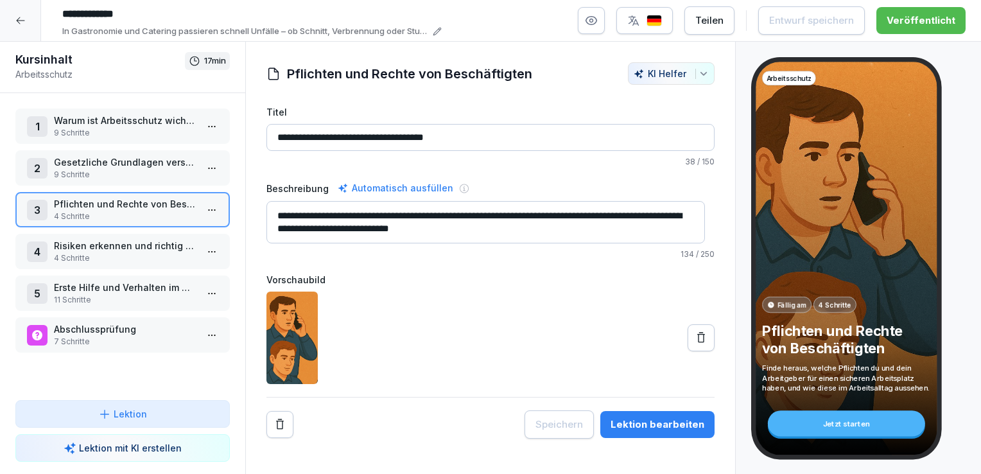
click at [104, 207] on p "Pflichten und Rechte von Beschäftigten" at bounding box center [125, 203] width 143 height 13
click at [209, 202] on html "**********" at bounding box center [490, 237] width 981 height 474
click at [155, 236] on div "Schritte bearbeiten" at bounding box center [154, 233] width 98 height 13
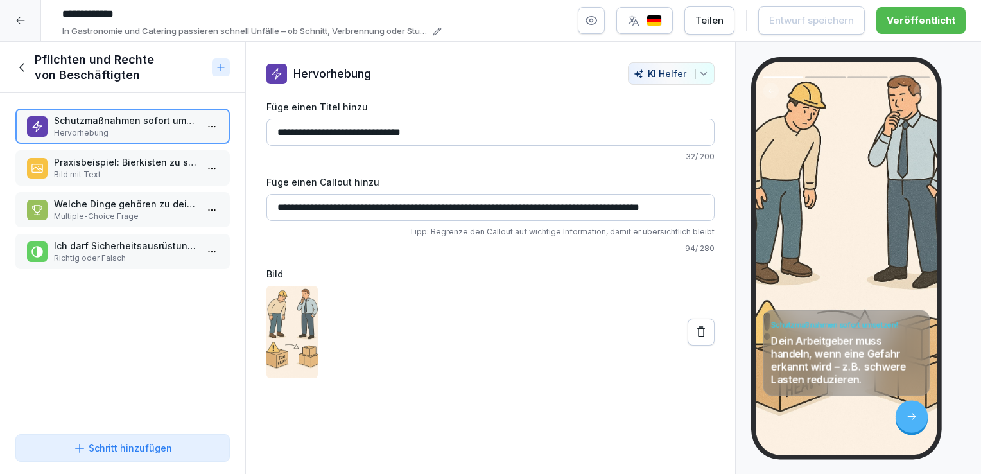
click at [23, 69] on icon at bounding box center [22, 67] width 14 height 14
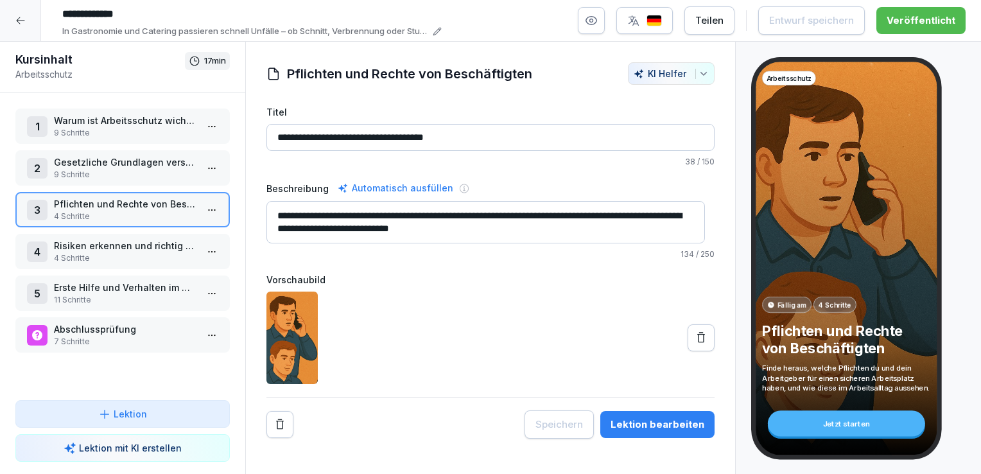
click at [202, 295] on html "**********" at bounding box center [490, 237] width 981 height 474
click at [168, 312] on div "Schritte bearbeiten" at bounding box center [154, 315] width 98 height 13
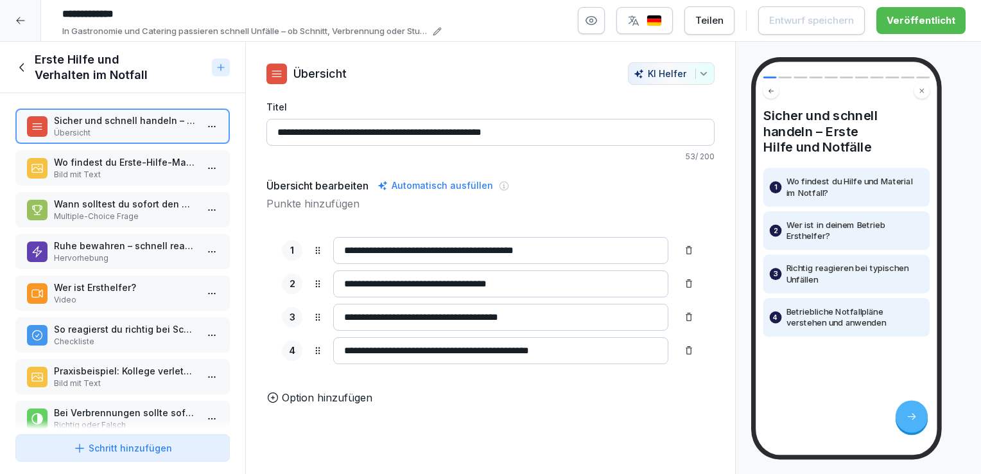
click at [168, 312] on div "Sicher und schnell handeln – Erste Hilfe und Notfälle Übersicht Wo findest du E…" at bounding box center [122, 261] width 245 height 336
click at [25, 60] on icon at bounding box center [22, 67] width 14 height 14
